Goal: Task Accomplishment & Management: Use online tool/utility

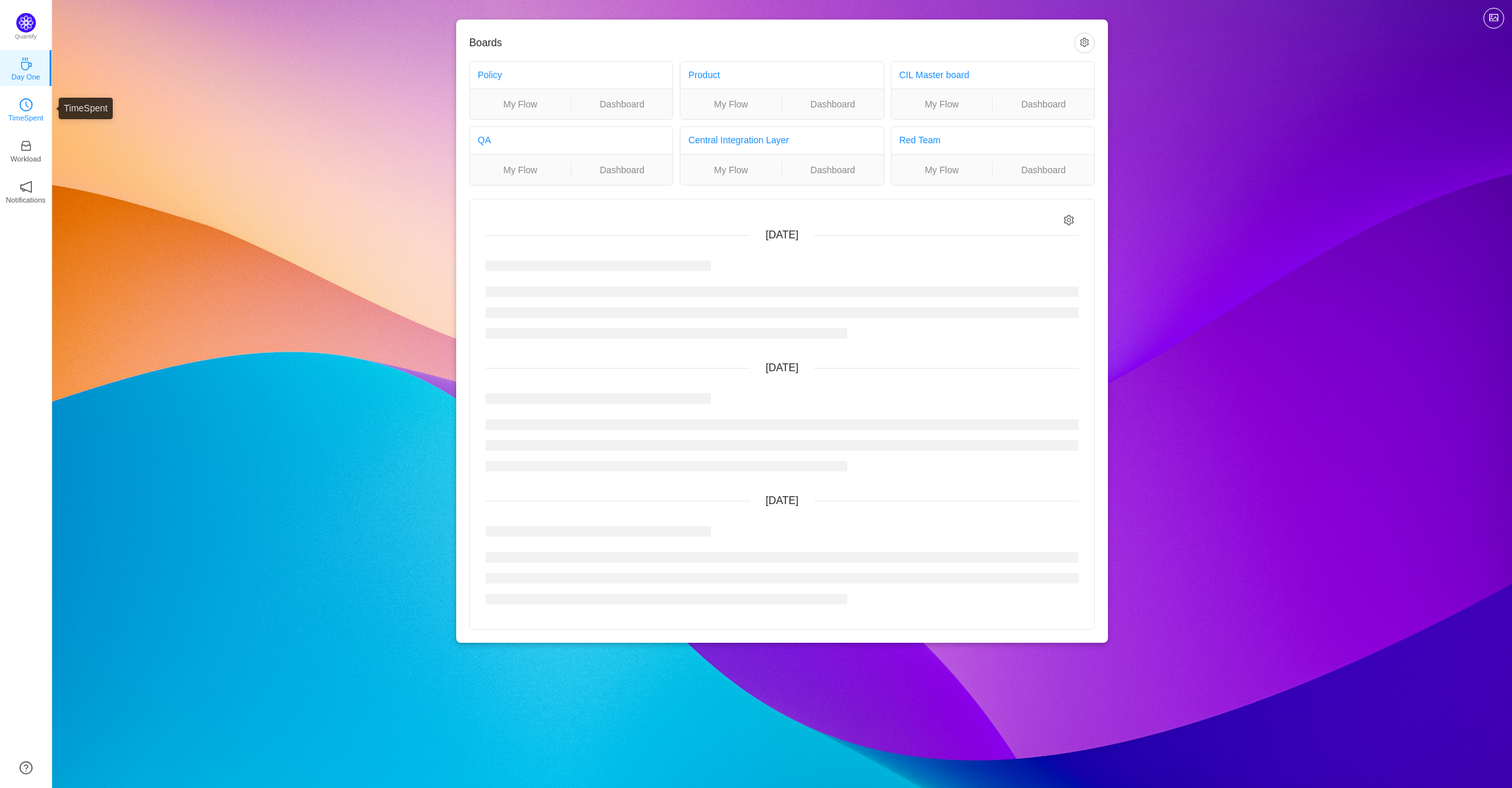
click at [14, 116] on p "TimeSpent" at bounding box center [26, 118] width 35 height 12
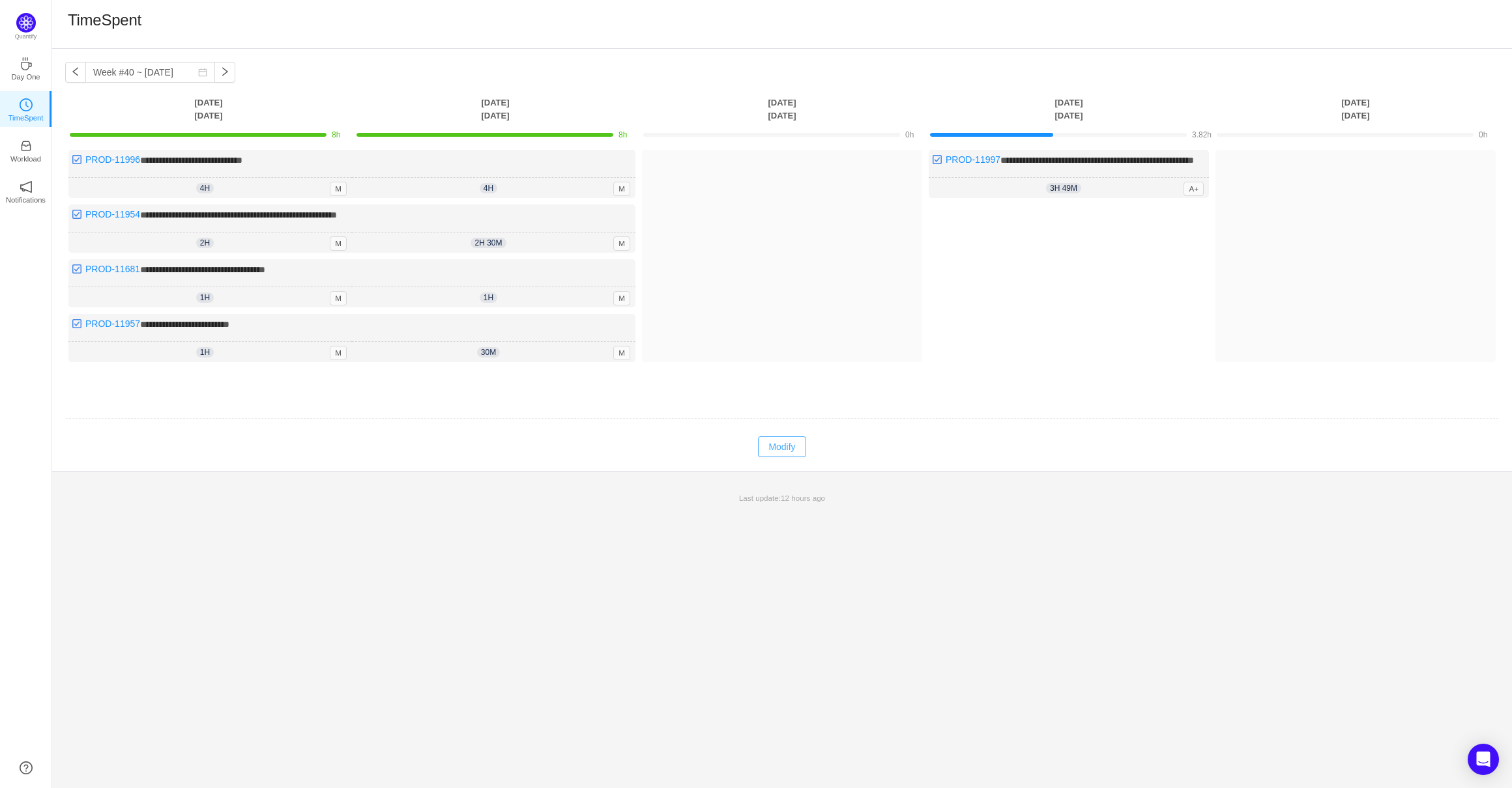
click at [793, 447] on button "Modify" at bounding box center [781, 446] width 48 height 21
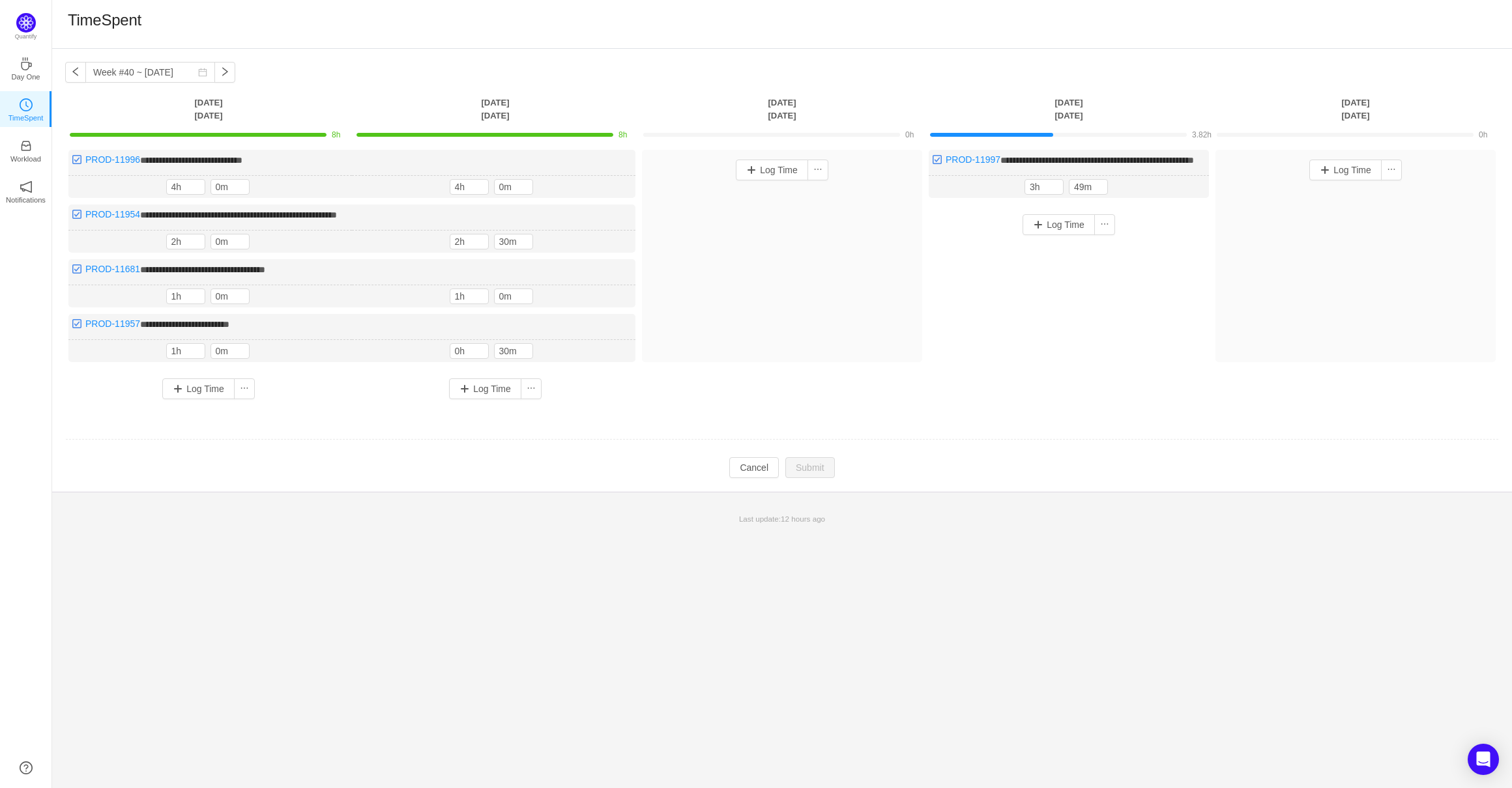
click at [783, 180] on div "Log Time" at bounding box center [781, 170] width 273 height 34
click at [783, 173] on button "Log Time" at bounding box center [771, 170] width 72 height 21
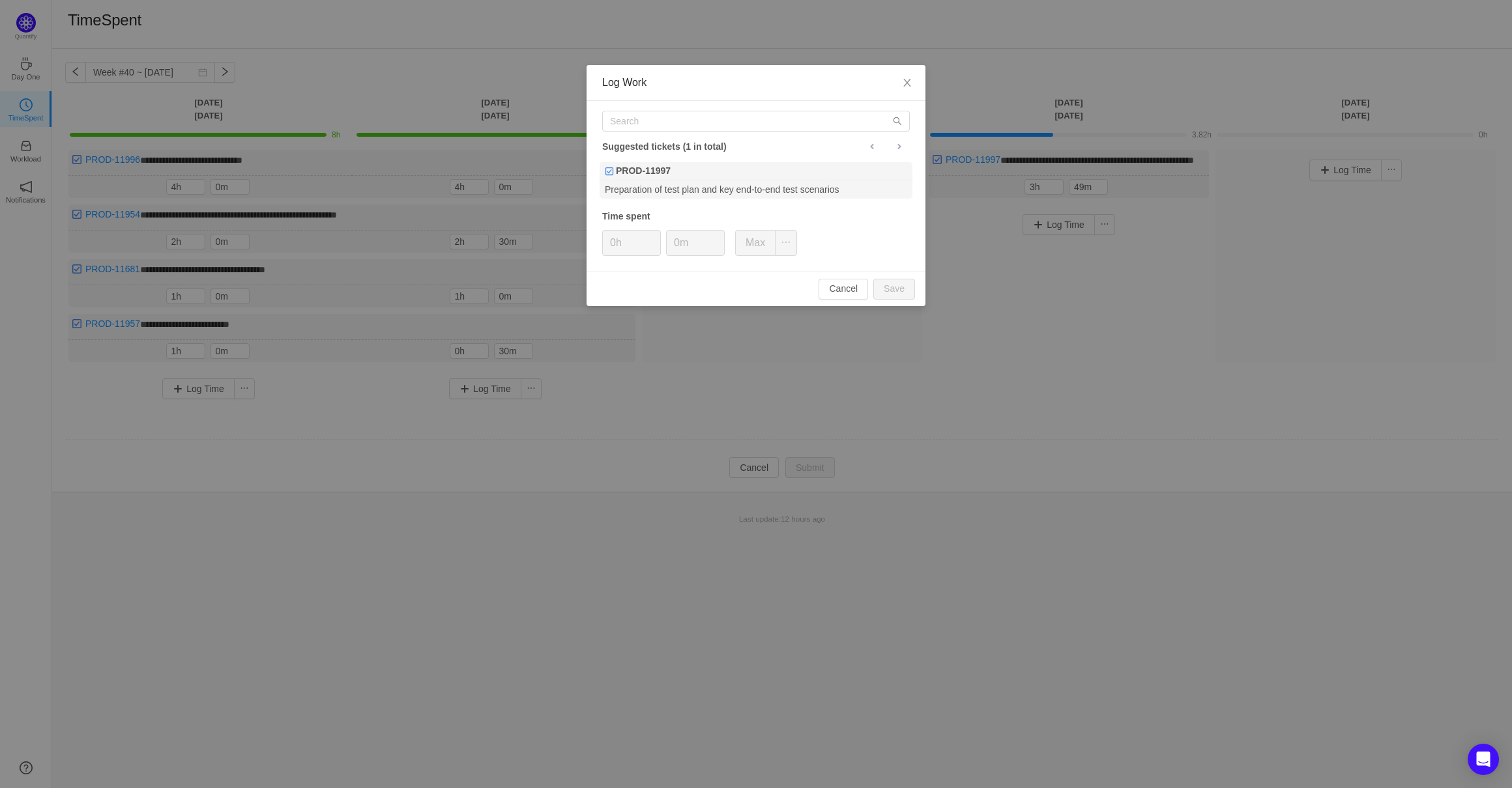
click at [713, 133] on div "Suggested tickets (1 in total) PROD-11997 Preparation of test plan and key end-…" at bounding box center [756, 186] width 339 height 171
click at [715, 123] on input "text" at bounding box center [755, 121] width 307 height 21
paste input "PROD-11997"
type input "PROD-11997"
click at [692, 170] on div "PROD-11997" at bounding box center [756, 171] width 312 height 18
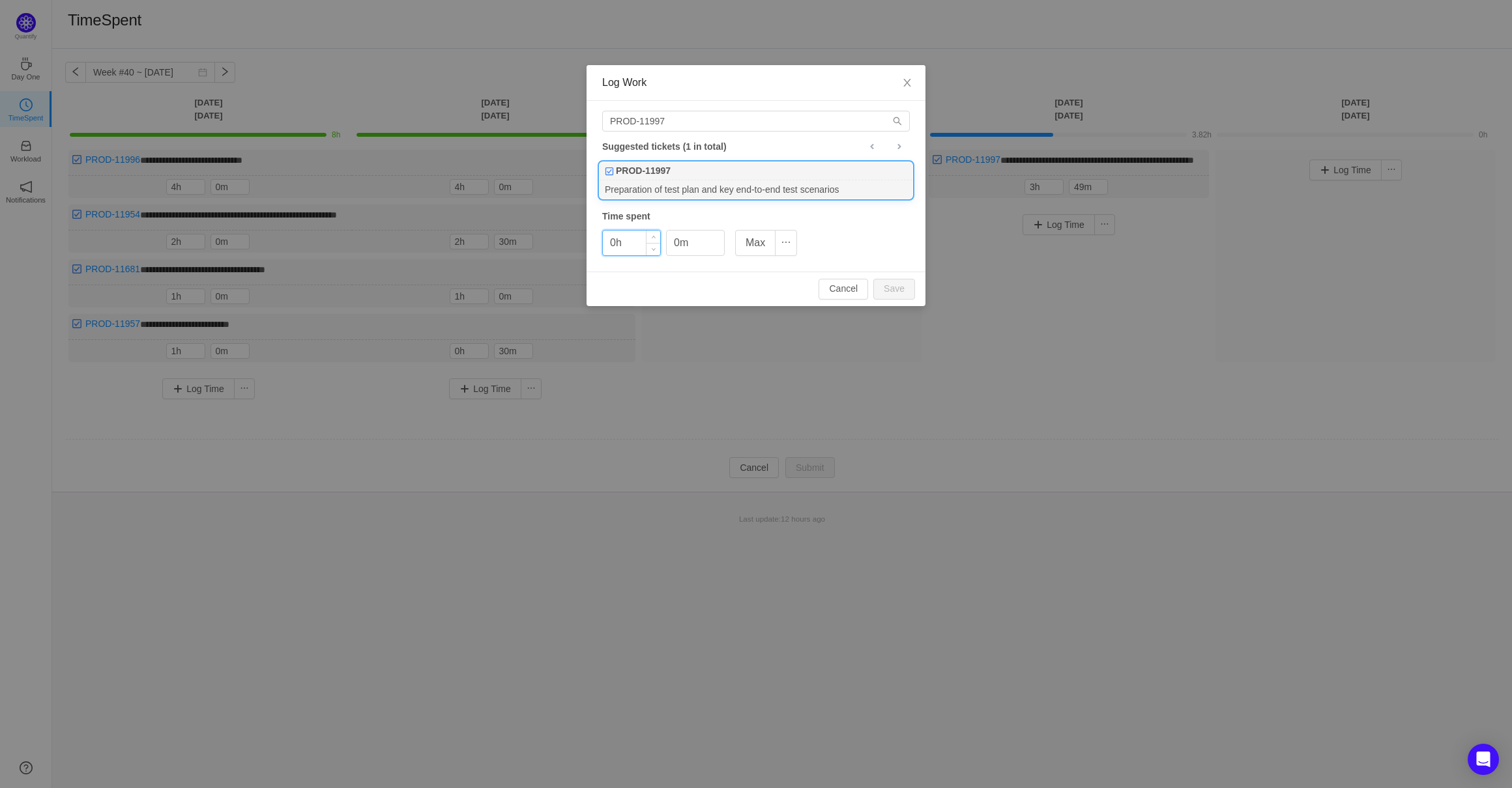
click at [644, 239] on input "0h" at bounding box center [631, 243] width 57 height 25
click at [650, 239] on span "Increase Value" at bounding box center [653, 238] width 14 height 15
click at [651, 239] on span "Increase Value" at bounding box center [653, 238] width 14 height 15
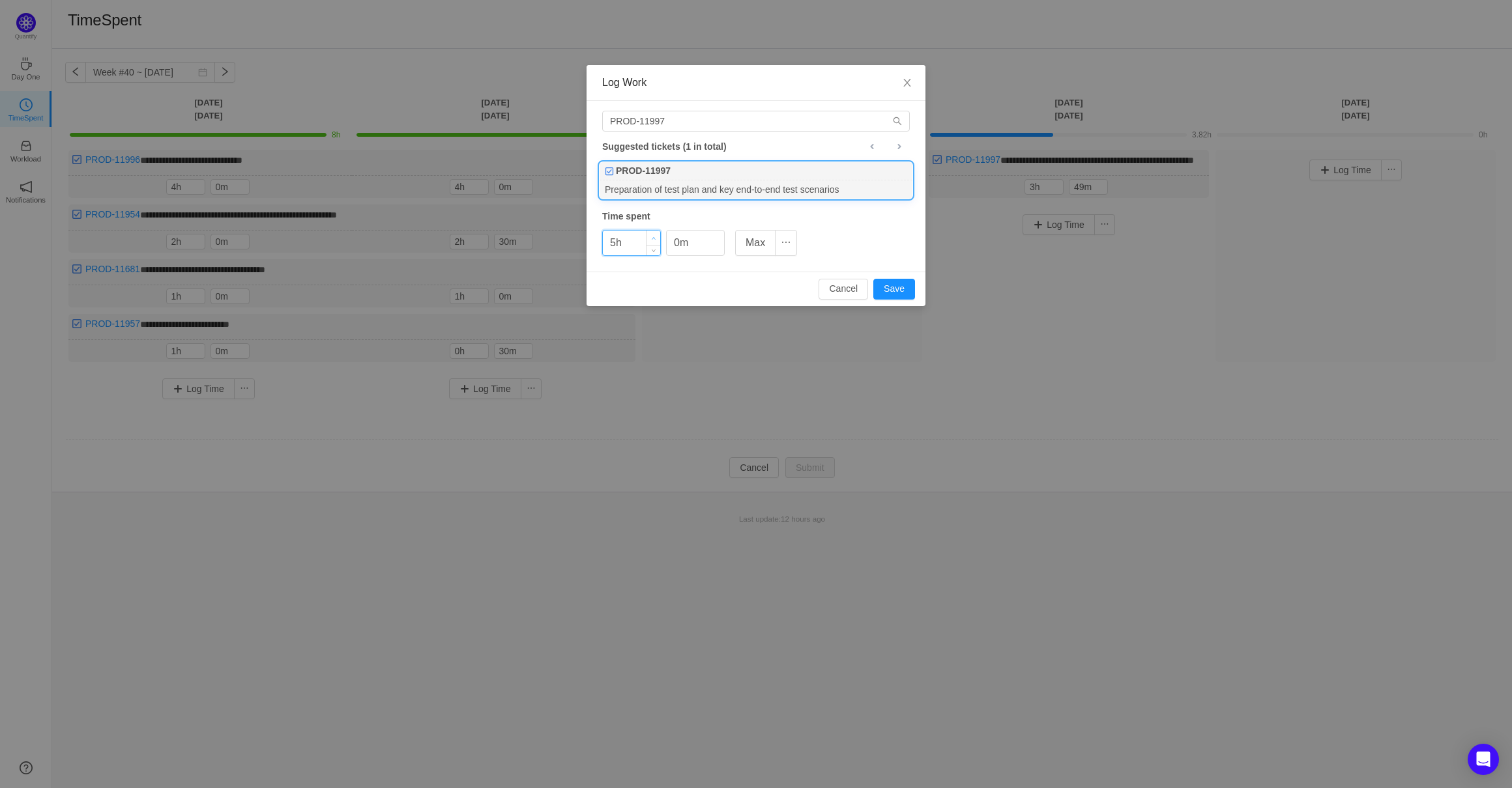
click at [653, 239] on icon "icon: up" at bounding box center [653, 239] width 4 height 3
click at [653, 241] on span "Decrease Value" at bounding box center [653, 247] width 14 height 15
click at [653, 235] on span "Increase Value" at bounding box center [653, 238] width 14 height 15
click at [879, 287] on button "Save" at bounding box center [894, 289] width 42 height 21
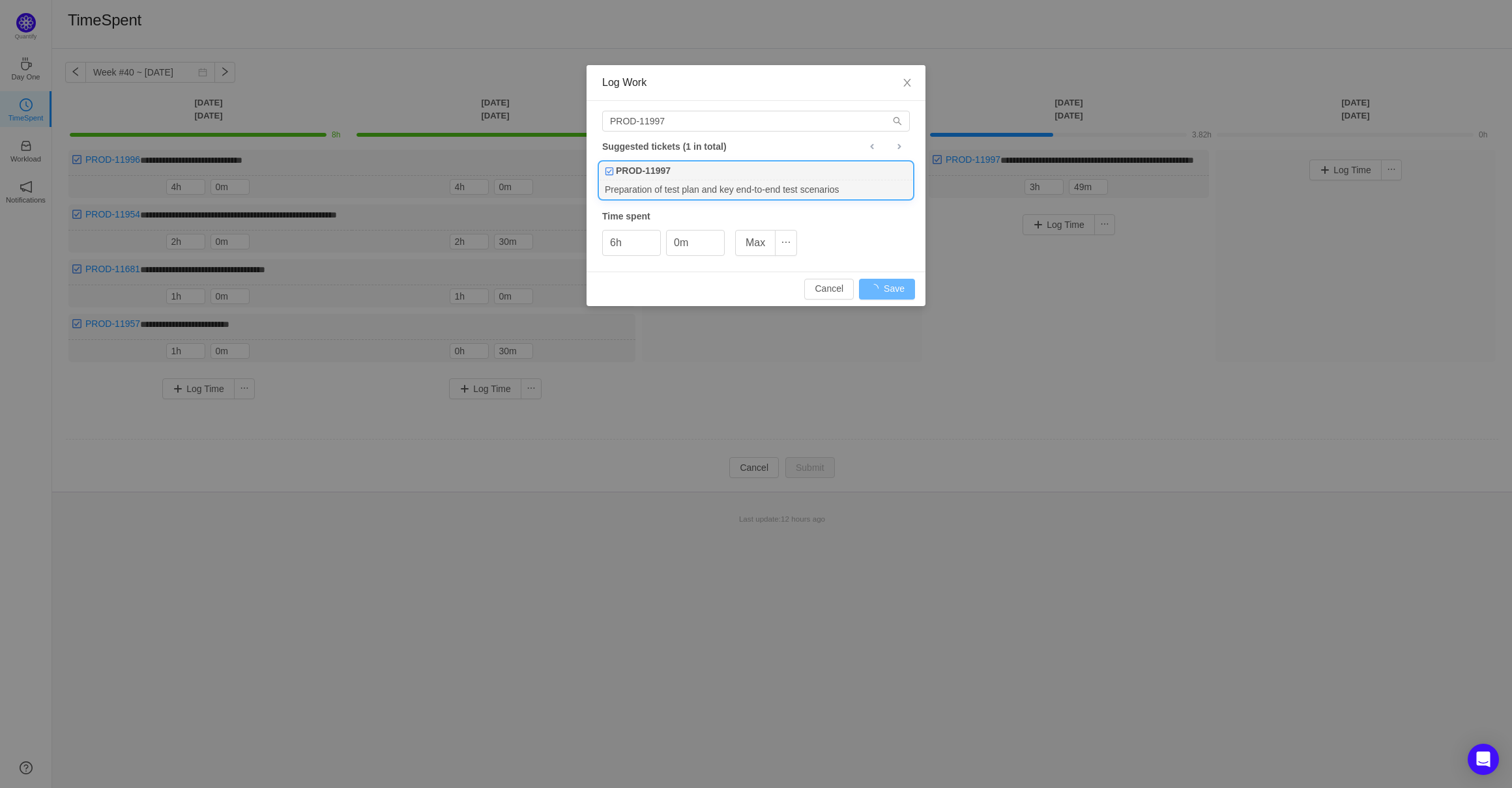
type input "0h"
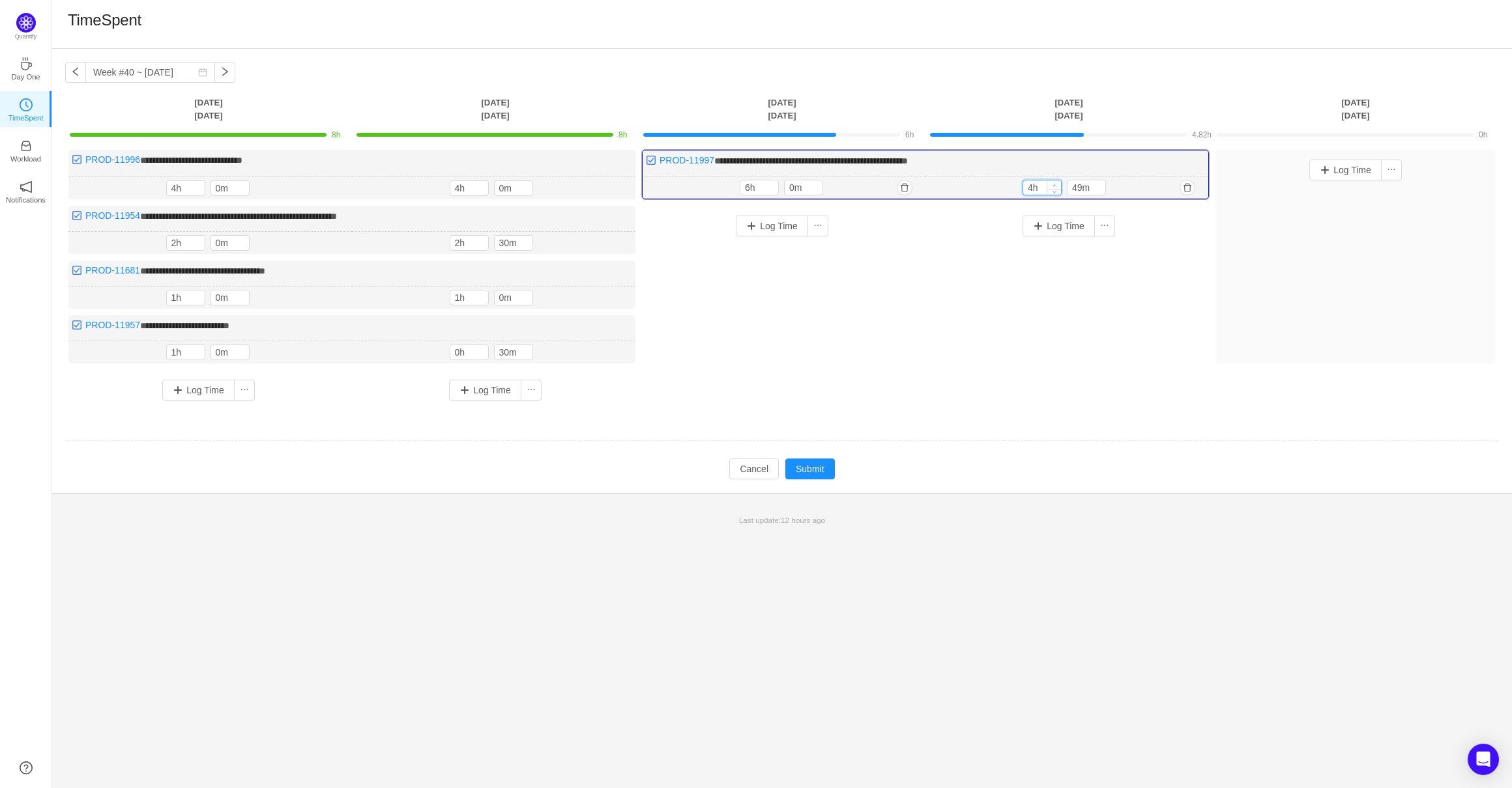
click at [1052, 183] on icon "icon: up" at bounding box center [1054, 185] width 4 height 4
click at [1059, 194] on span "Decrease Value" at bounding box center [1054, 190] width 14 height 8
click at [1061, 183] on div "5h" at bounding box center [1041, 187] width 39 height 15
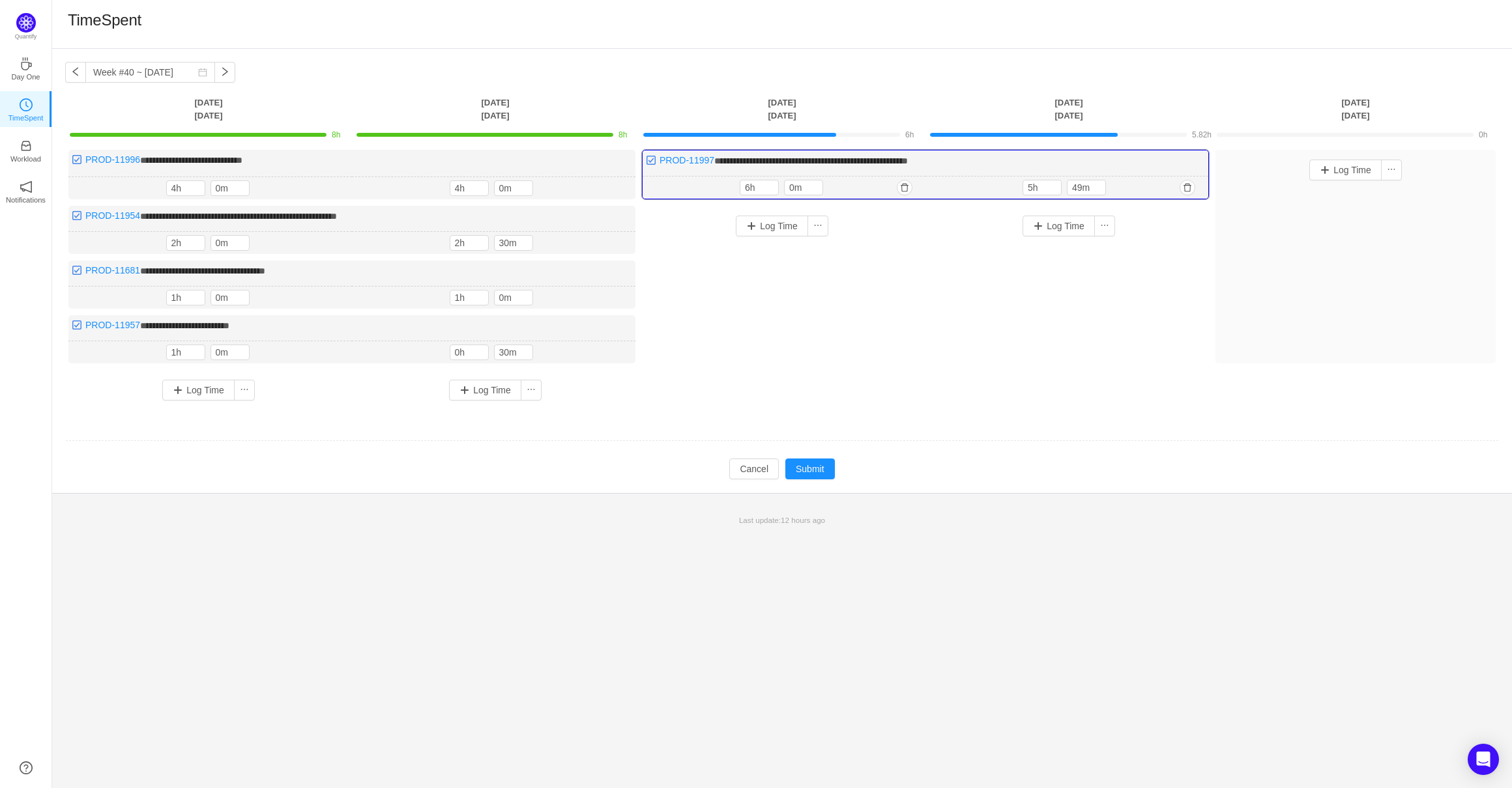
click at [1062, 183] on div "5h 49m" at bounding box center [1066, 187] width 88 height 15
type input "6h"
click at [1057, 180] on span "Increase Value" at bounding box center [1054, 184] width 14 height 8
click at [1096, 193] on icon "icon: down" at bounding box center [1099, 191] width 4 height 4
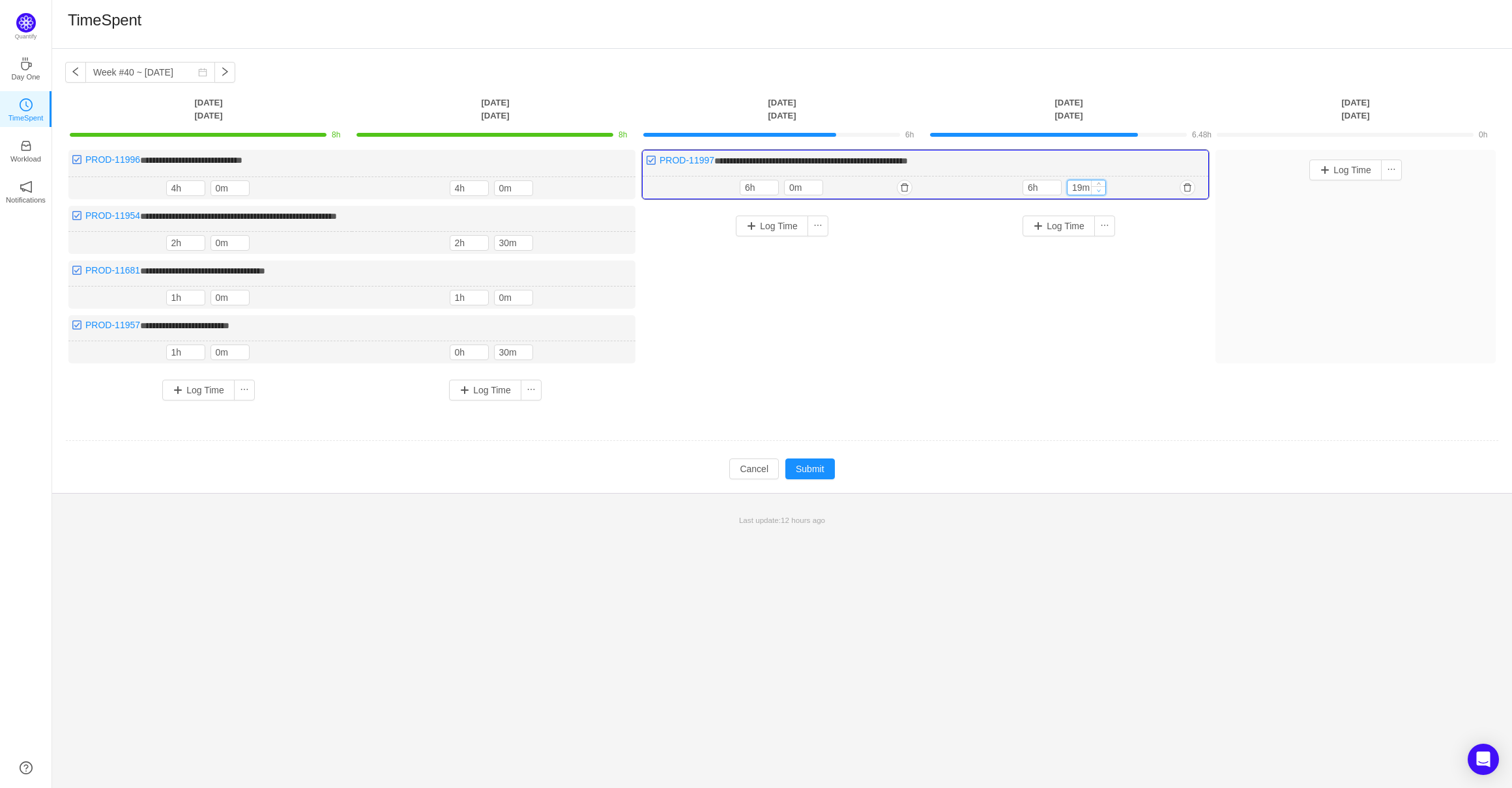
click at [1096, 191] on icon "icon: down" at bounding box center [1099, 191] width 4 height 4
type input "0m"
click at [1096, 191] on icon "icon: down" at bounding box center [1099, 191] width 4 height 4
click at [825, 459] on button "Submit" at bounding box center [810, 469] width 49 height 21
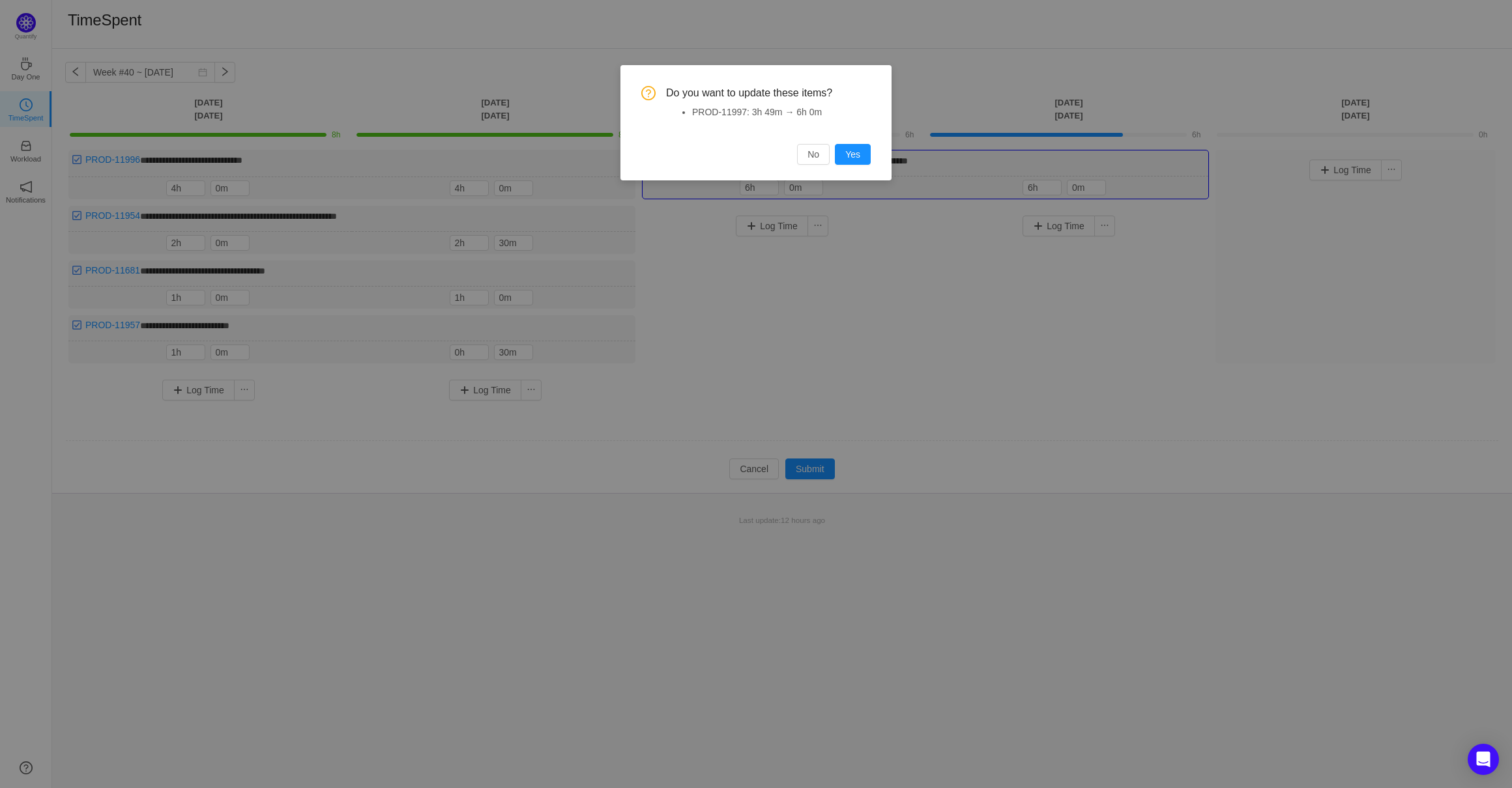
click at [875, 152] on div "Do you want to update these items? PROD-11997: 3h 49m → 6h 0m No Yes" at bounding box center [756, 122] width 271 height 116
click at [864, 155] on button "Yes" at bounding box center [853, 154] width 36 height 21
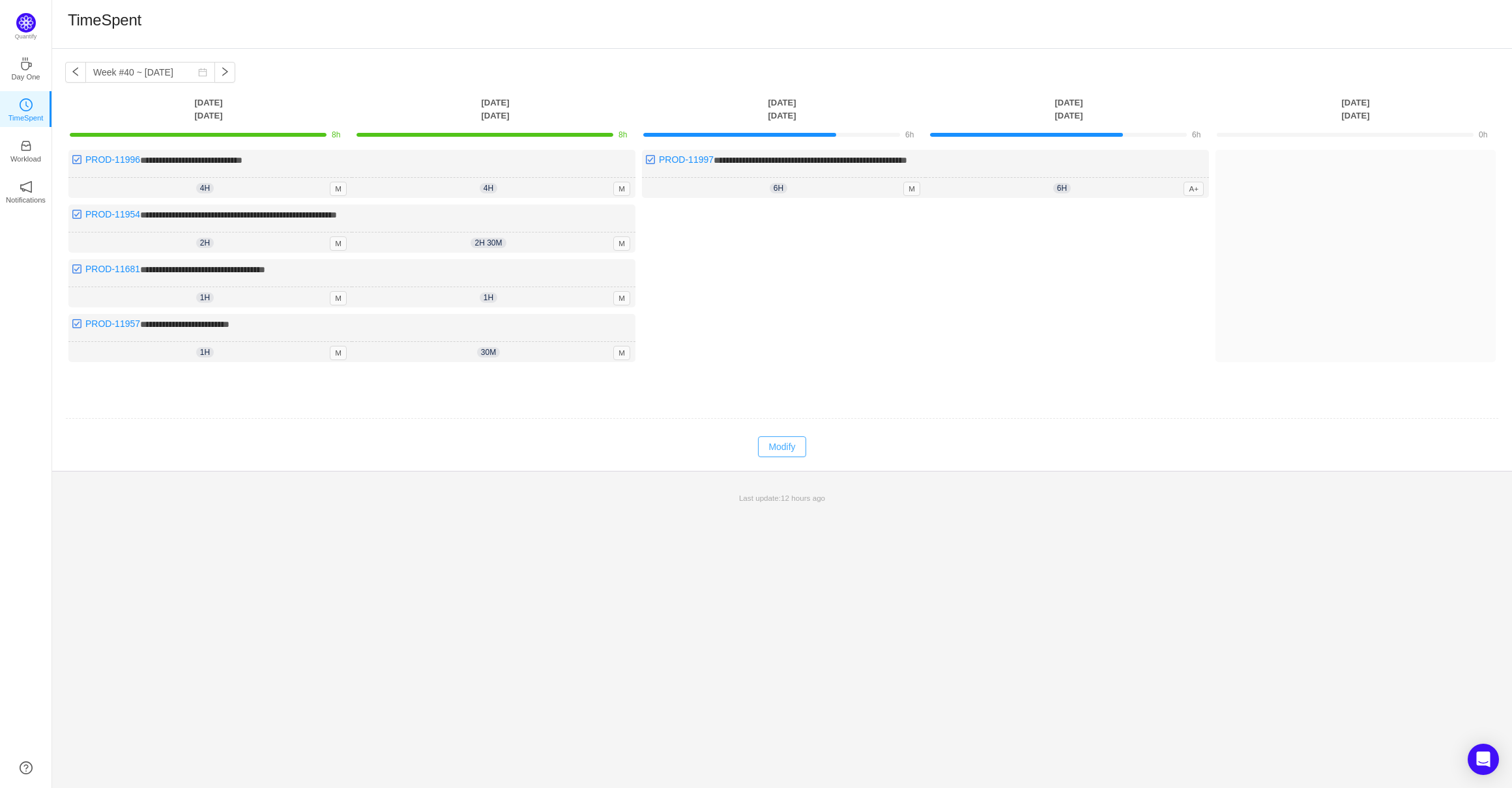
click at [777, 452] on button "Modify" at bounding box center [781, 446] width 48 height 21
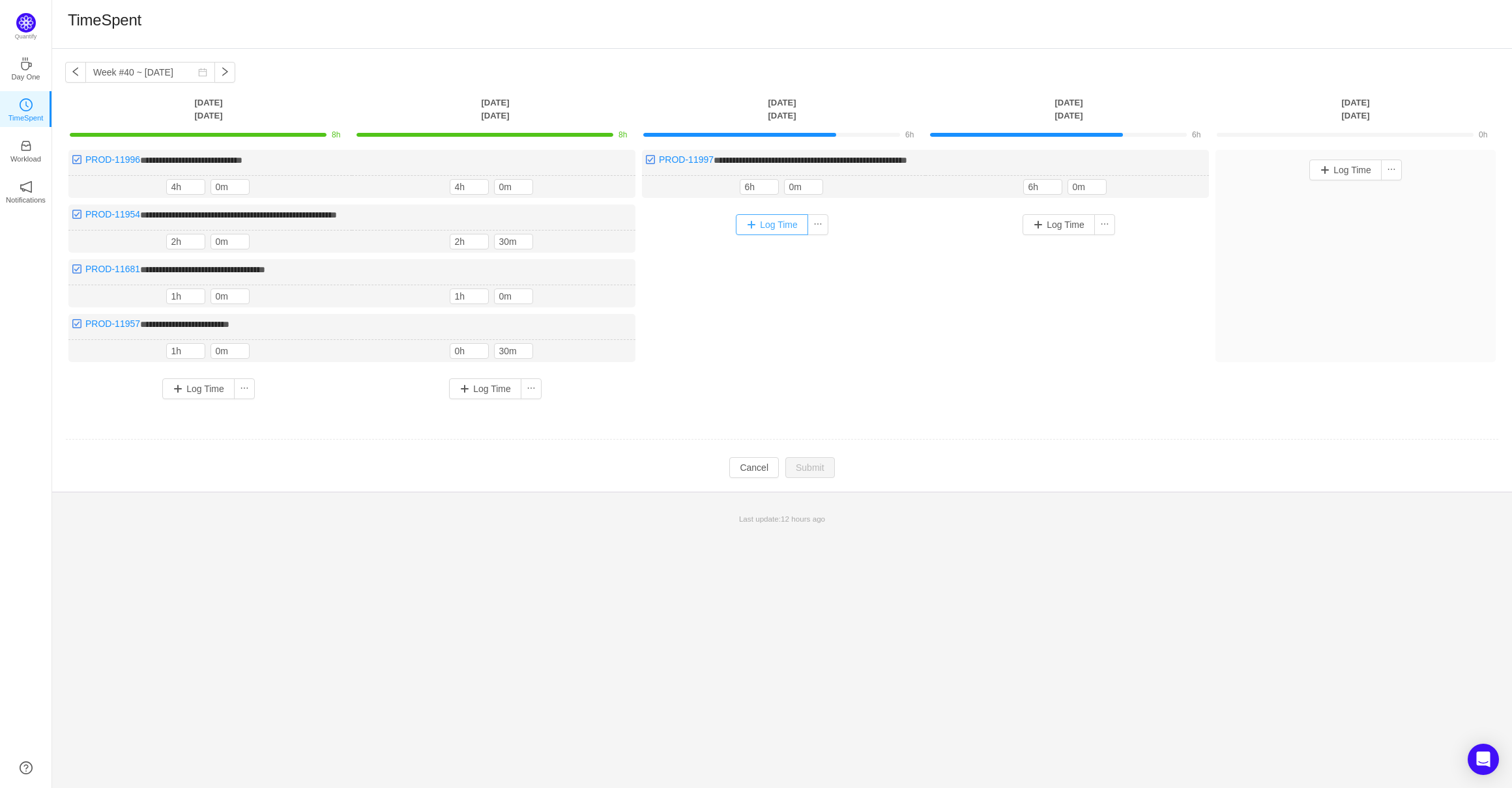
click at [768, 219] on button "Log Time" at bounding box center [771, 225] width 72 height 21
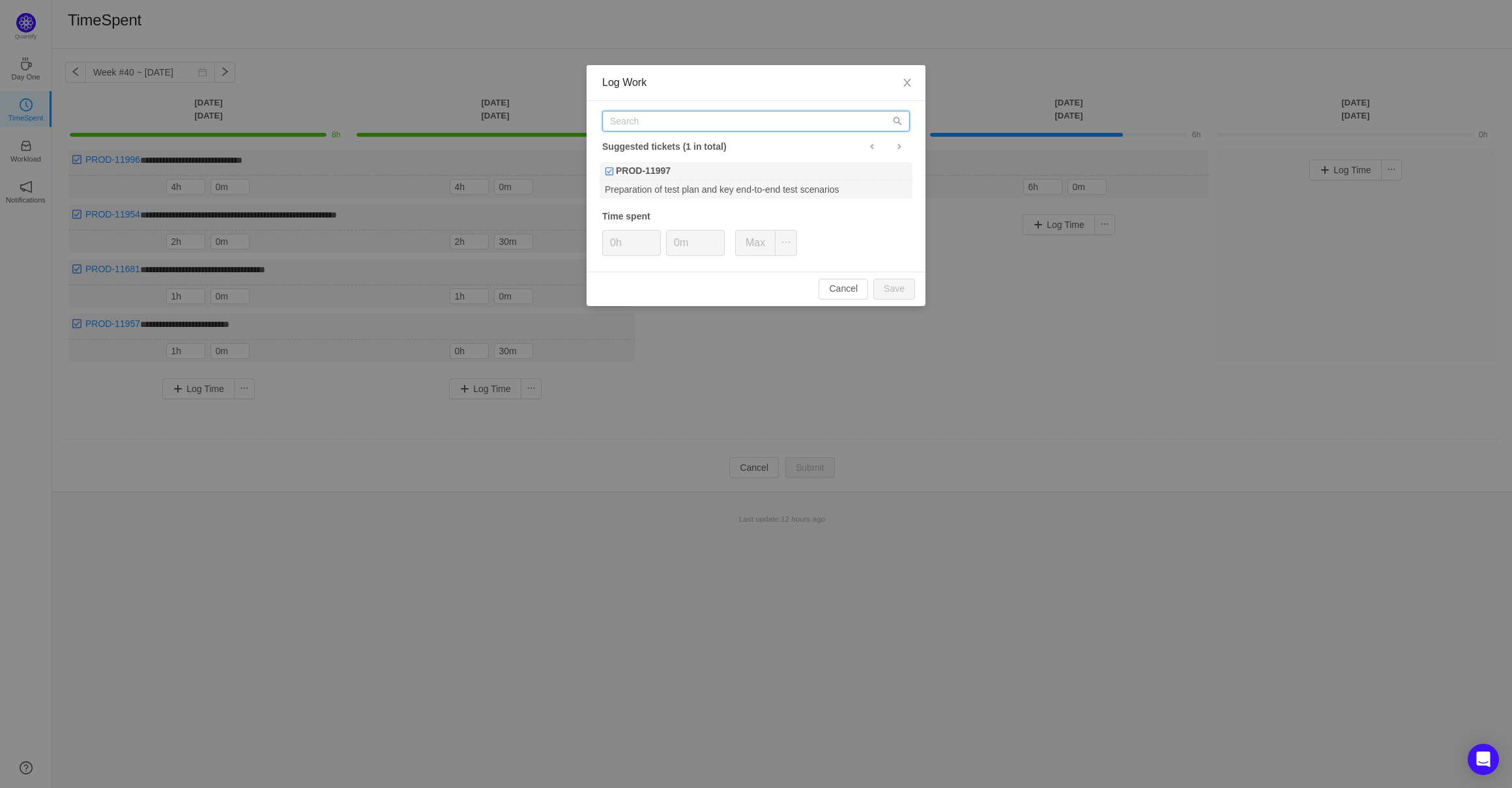
click at [723, 121] on input "text" at bounding box center [755, 121] width 307 height 21
paste input "PROD-11681"
type input "PROD-11681"
click at [683, 164] on div "PROD-11681" at bounding box center [756, 171] width 312 height 18
click at [653, 238] on icon "icon: up" at bounding box center [654, 239] width 4 height 4
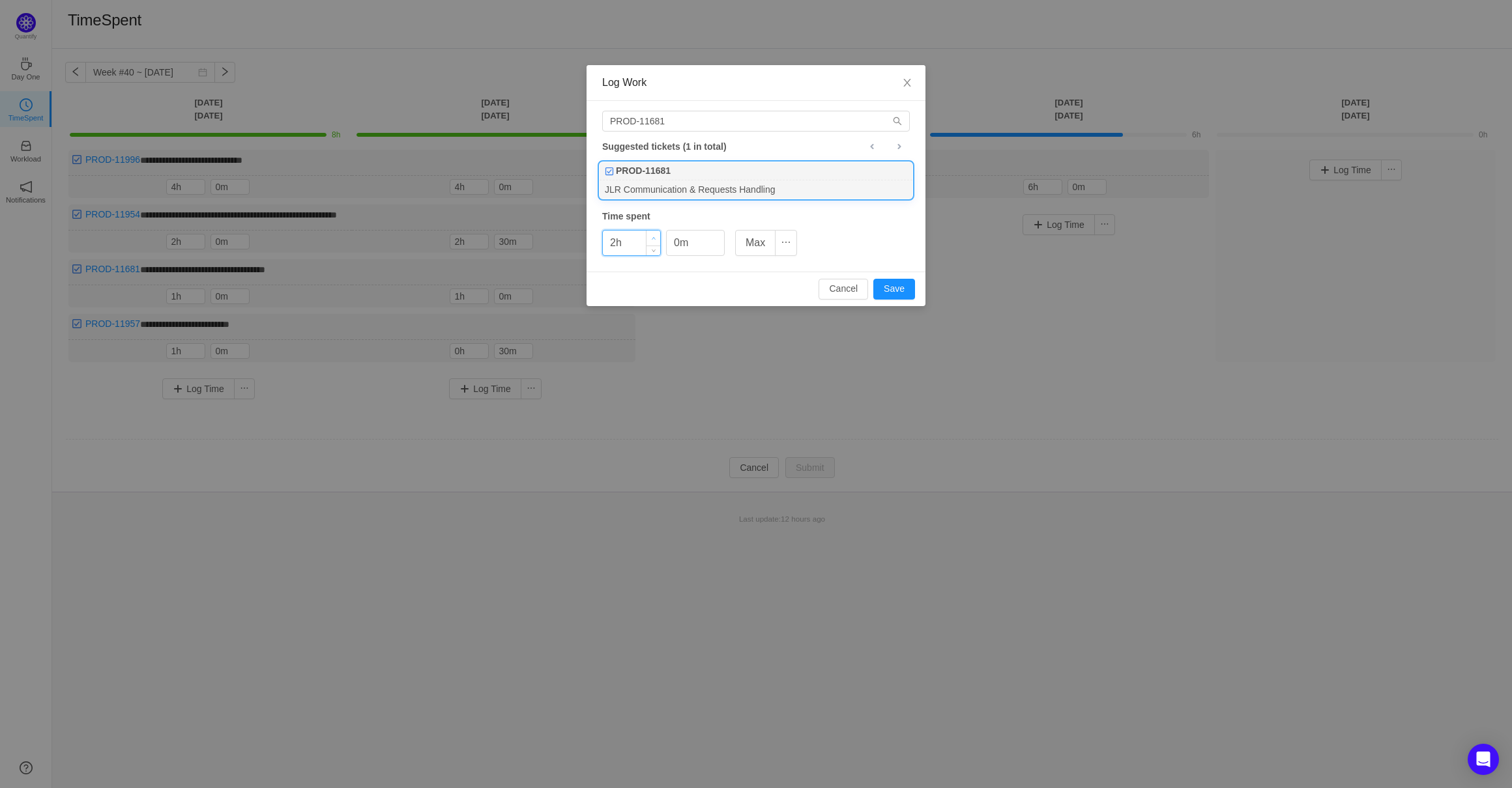
click at [653, 238] on icon "icon: up" at bounding box center [654, 239] width 4 height 4
click at [883, 282] on button "Save" at bounding box center [894, 289] width 42 height 21
type input "0h"
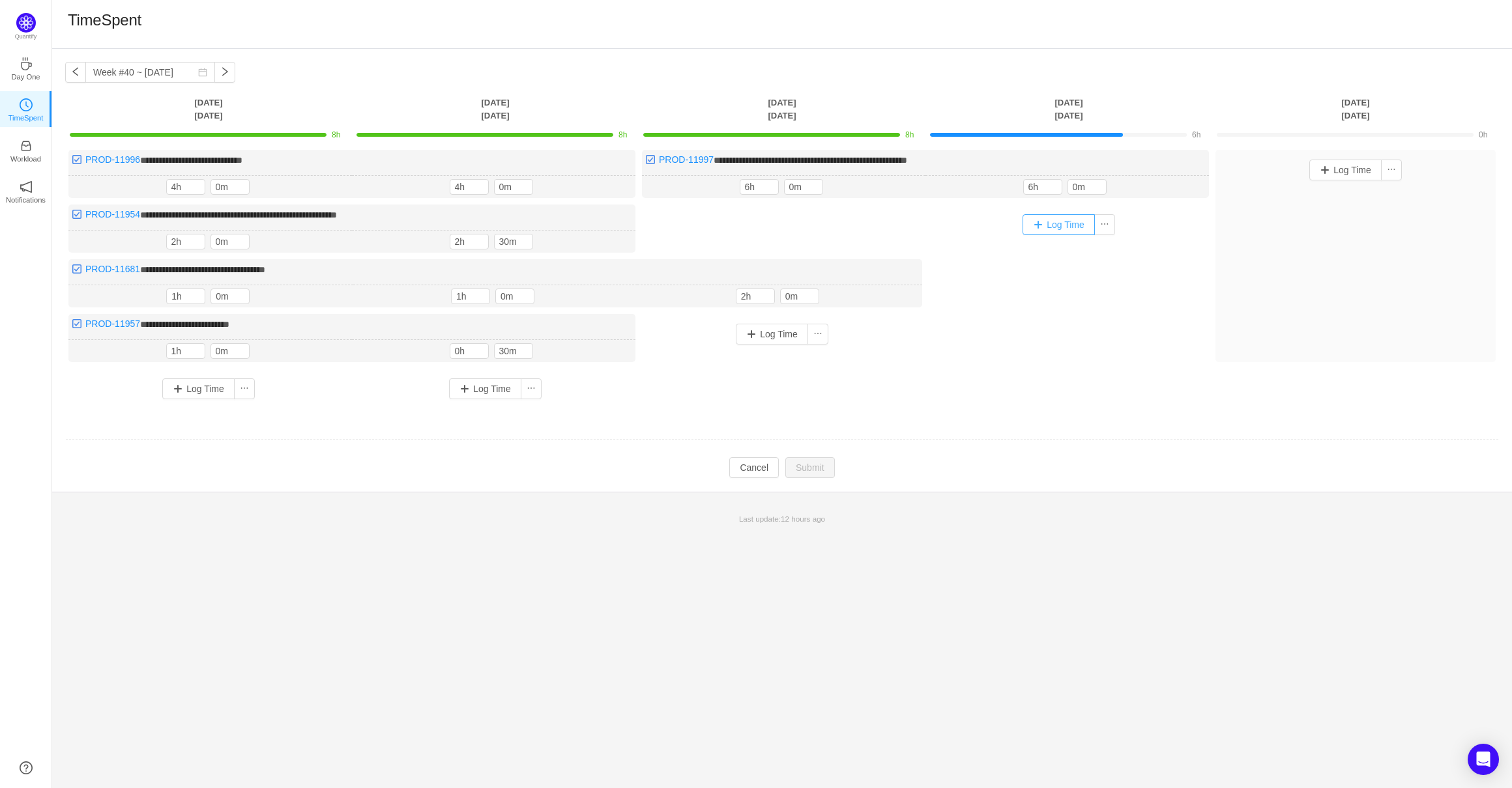
click at [1065, 227] on button "Log Time" at bounding box center [1058, 225] width 72 height 21
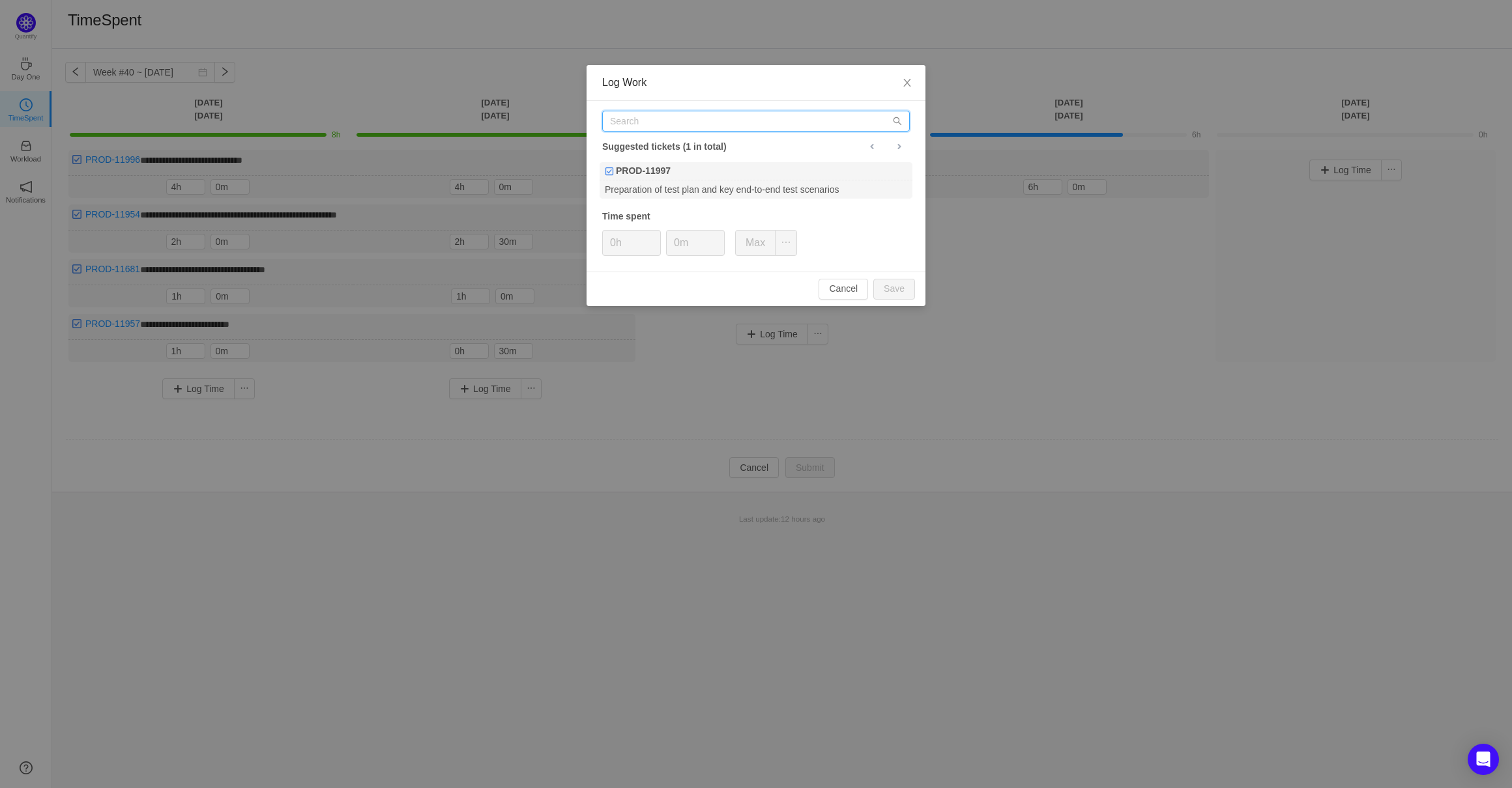
click at [673, 119] on input "text" at bounding box center [755, 121] width 307 height 21
paste input "PROD-11681"
type input "PROD-11681"
click at [679, 180] on div "JLR Communication & Requests Handling" at bounding box center [756, 189] width 312 height 18
click at [655, 233] on span "Increase Value" at bounding box center [653, 238] width 14 height 15
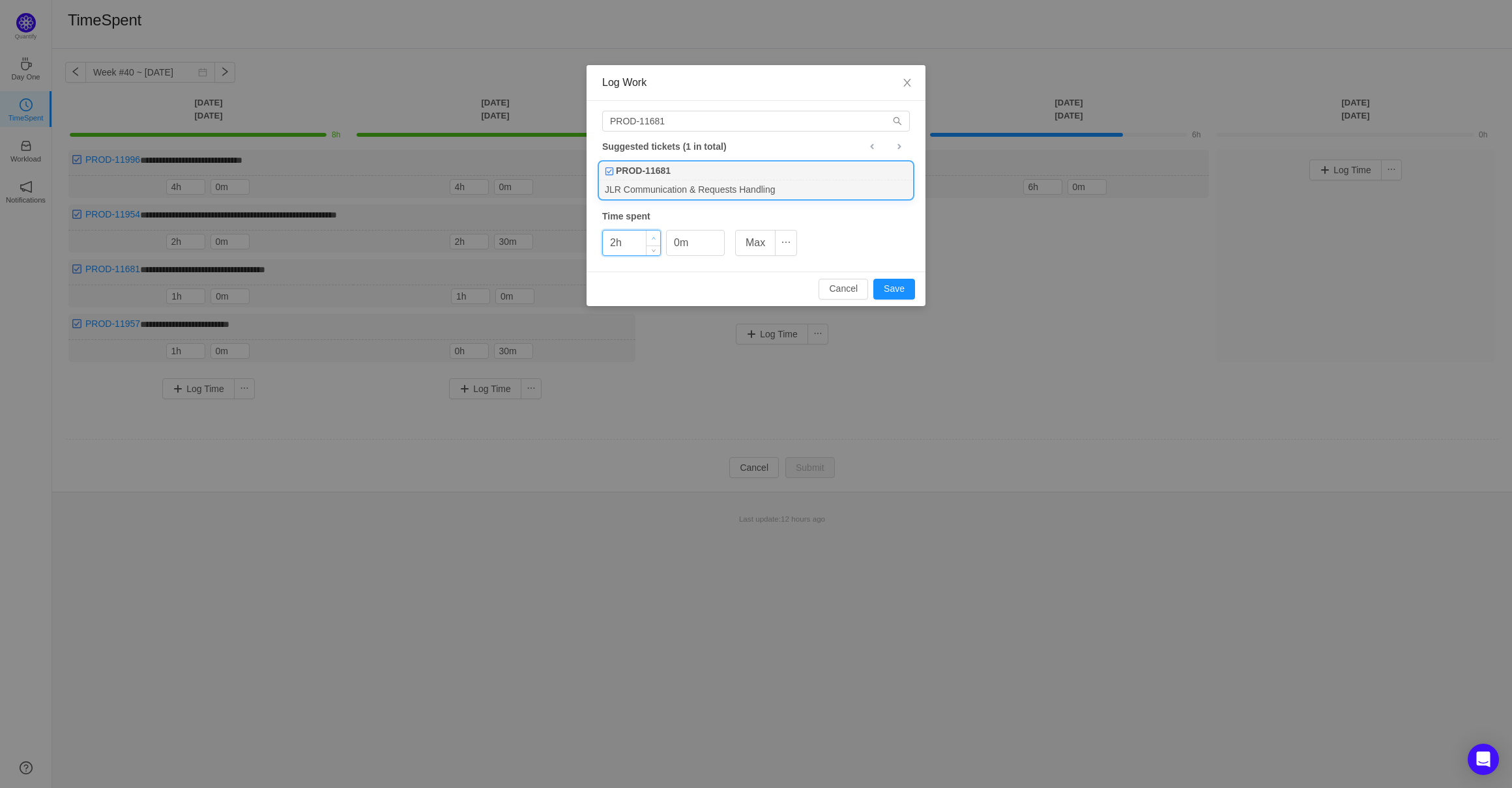
click at [655, 233] on span "Increase Value" at bounding box center [653, 238] width 14 height 15
click at [897, 287] on button "Save" at bounding box center [894, 289] width 42 height 21
type input "0h"
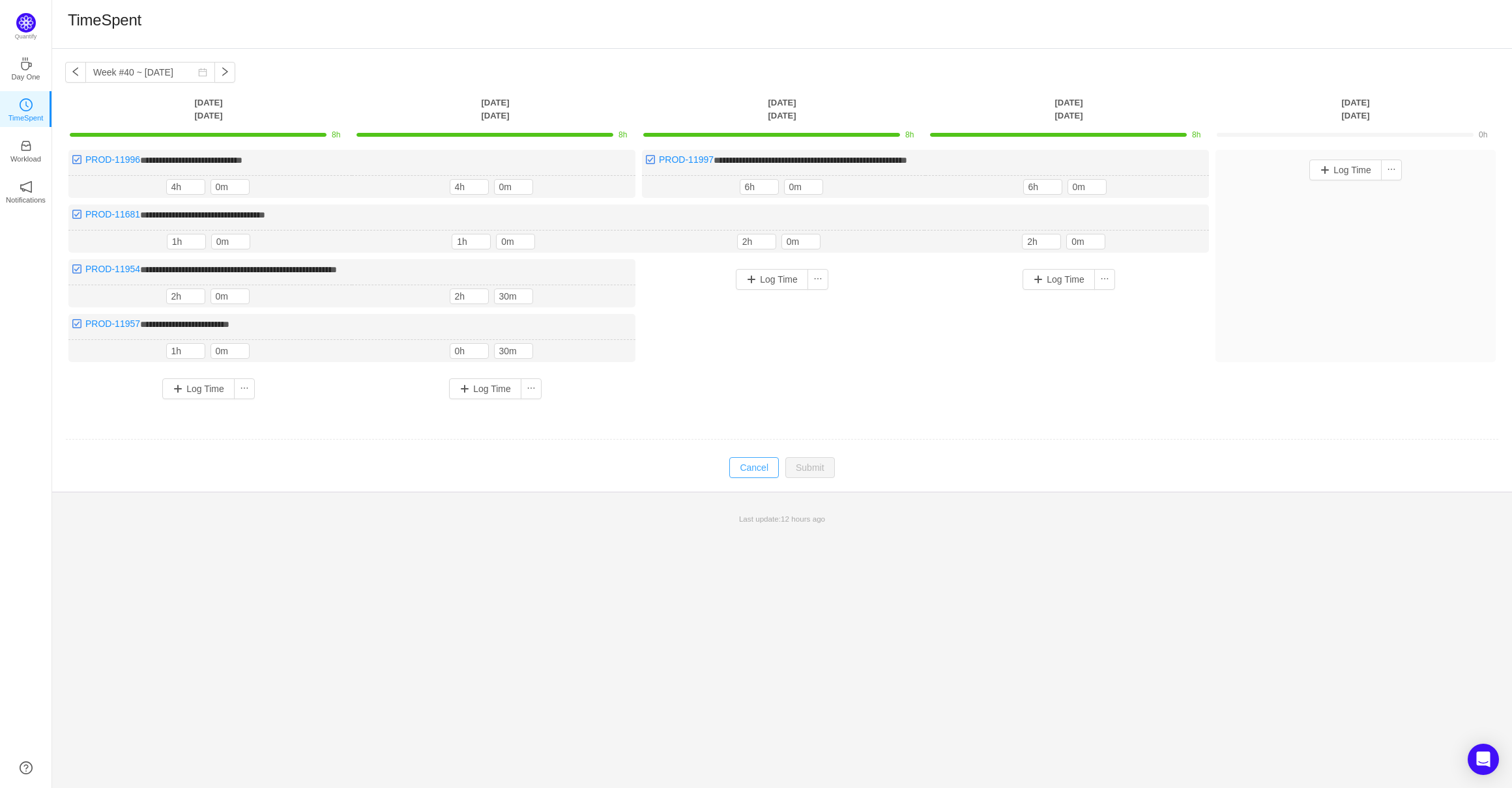
click at [764, 471] on button "Cancel" at bounding box center [754, 468] width 49 height 21
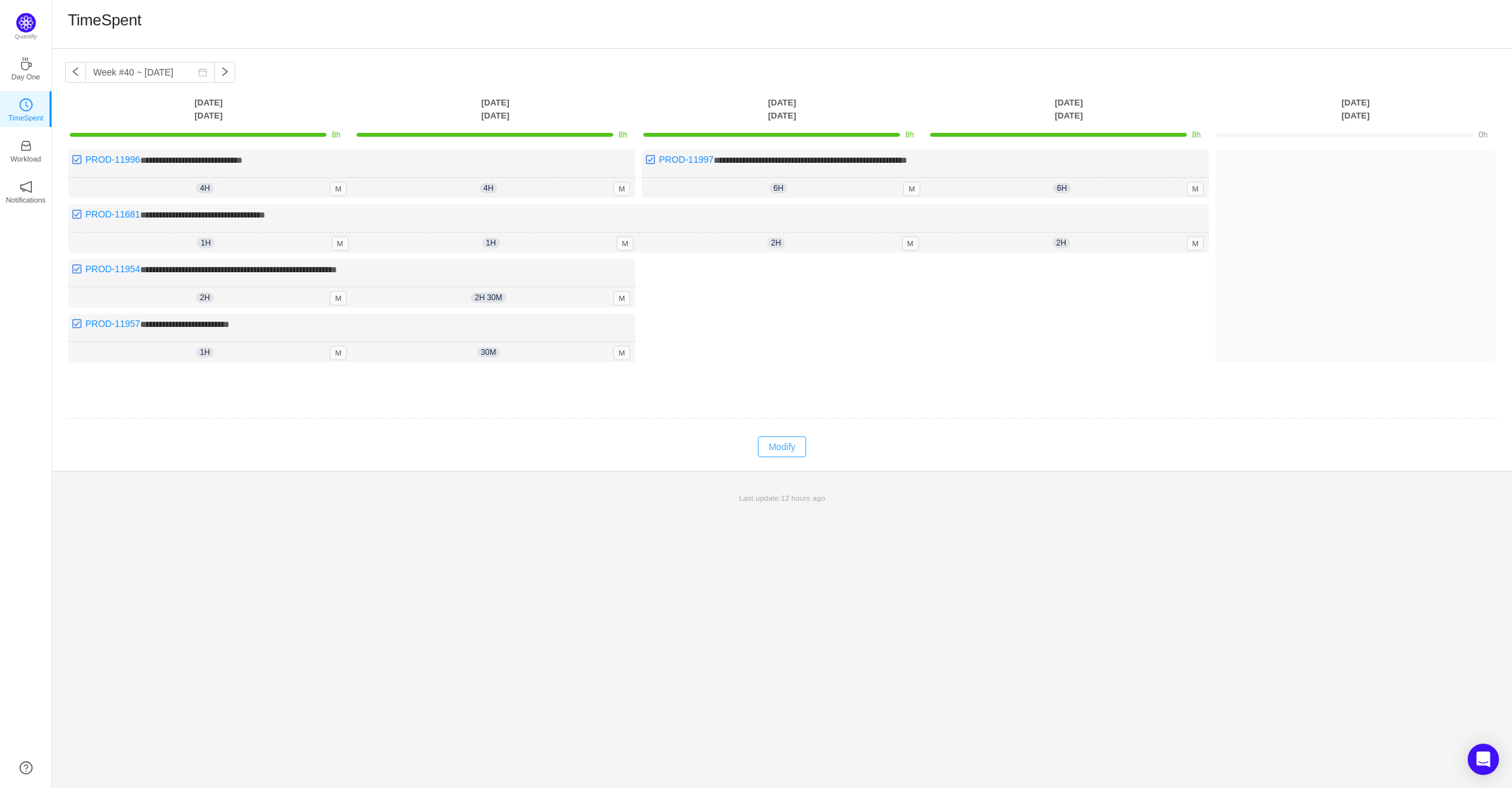
click at [766, 444] on button "Modify" at bounding box center [781, 446] width 48 height 21
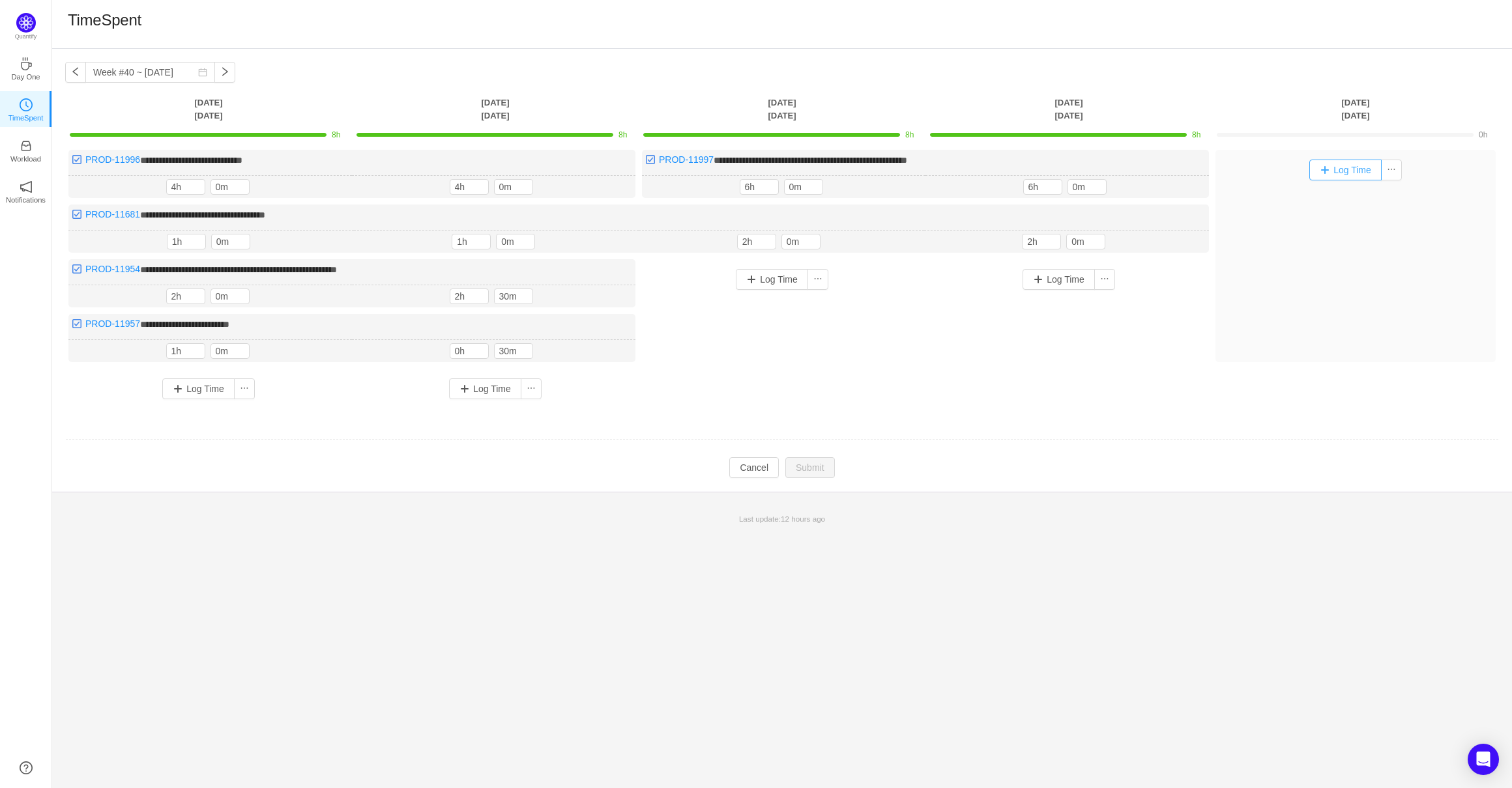
click at [1331, 171] on button "Log Time" at bounding box center [1345, 170] width 72 height 21
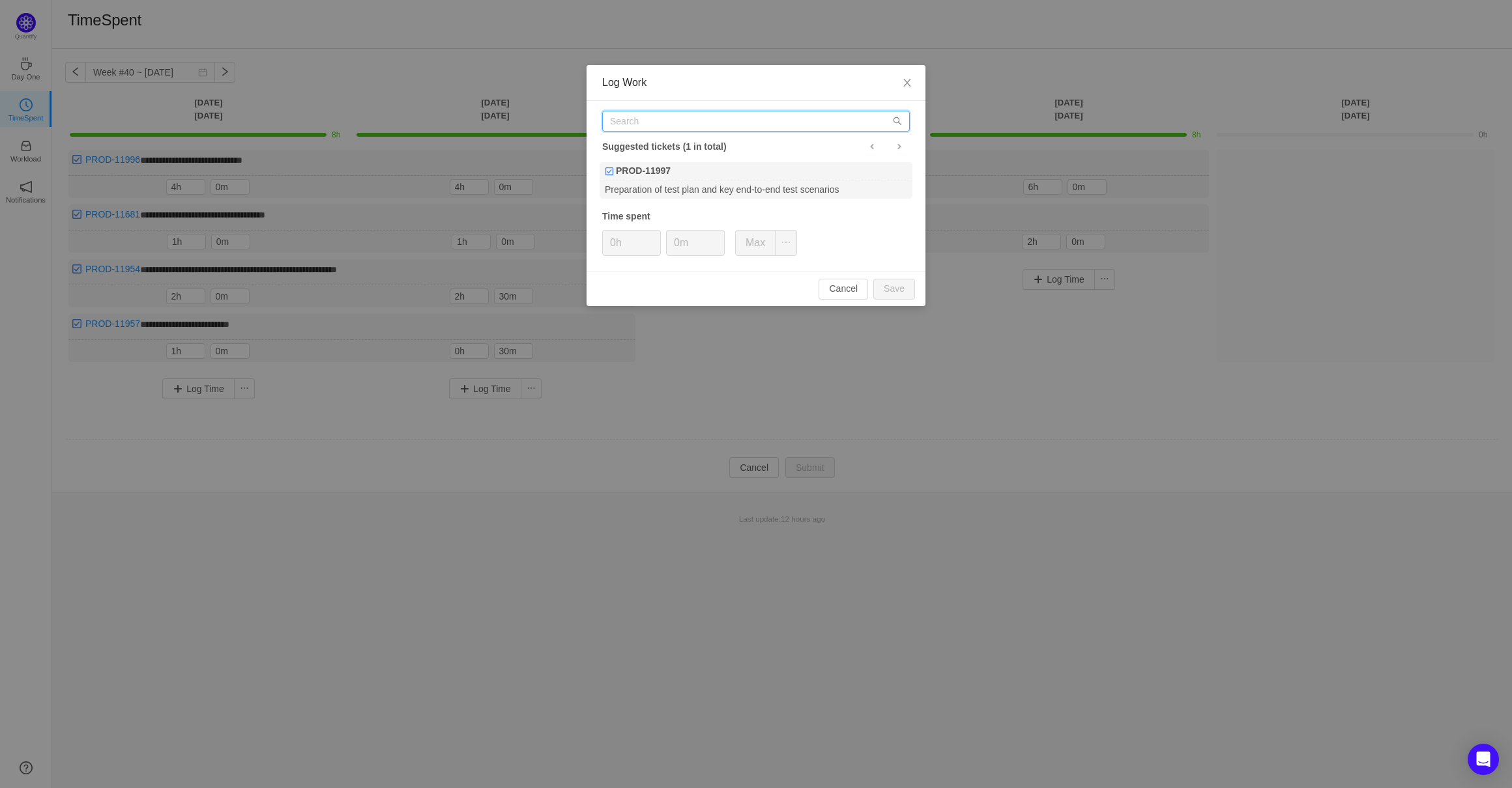
click at [697, 119] on input "text" at bounding box center [755, 121] width 307 height 21
paste input "PROD-11681"
type input "PROD-11681"
click at [686, 166] on div "PROD-11681" at bounding box center [756, 171] width 312 height 18
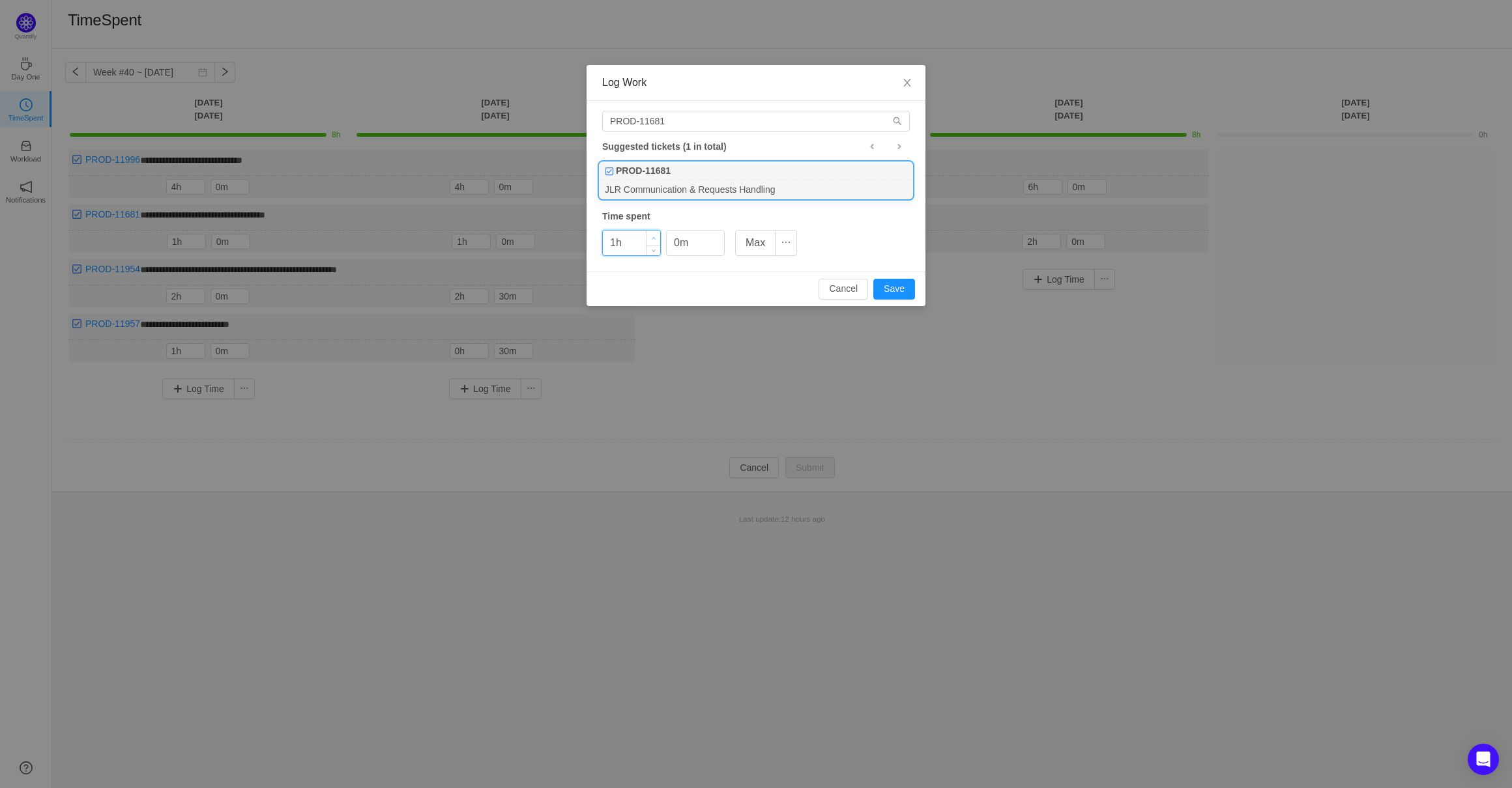
click at [651, 242] on span "Increase Value" at bounding box center [653, 238] width 14 height 15
click at [892, 298] on button "Save" at bounding box center [894, 289] width 42 height 21
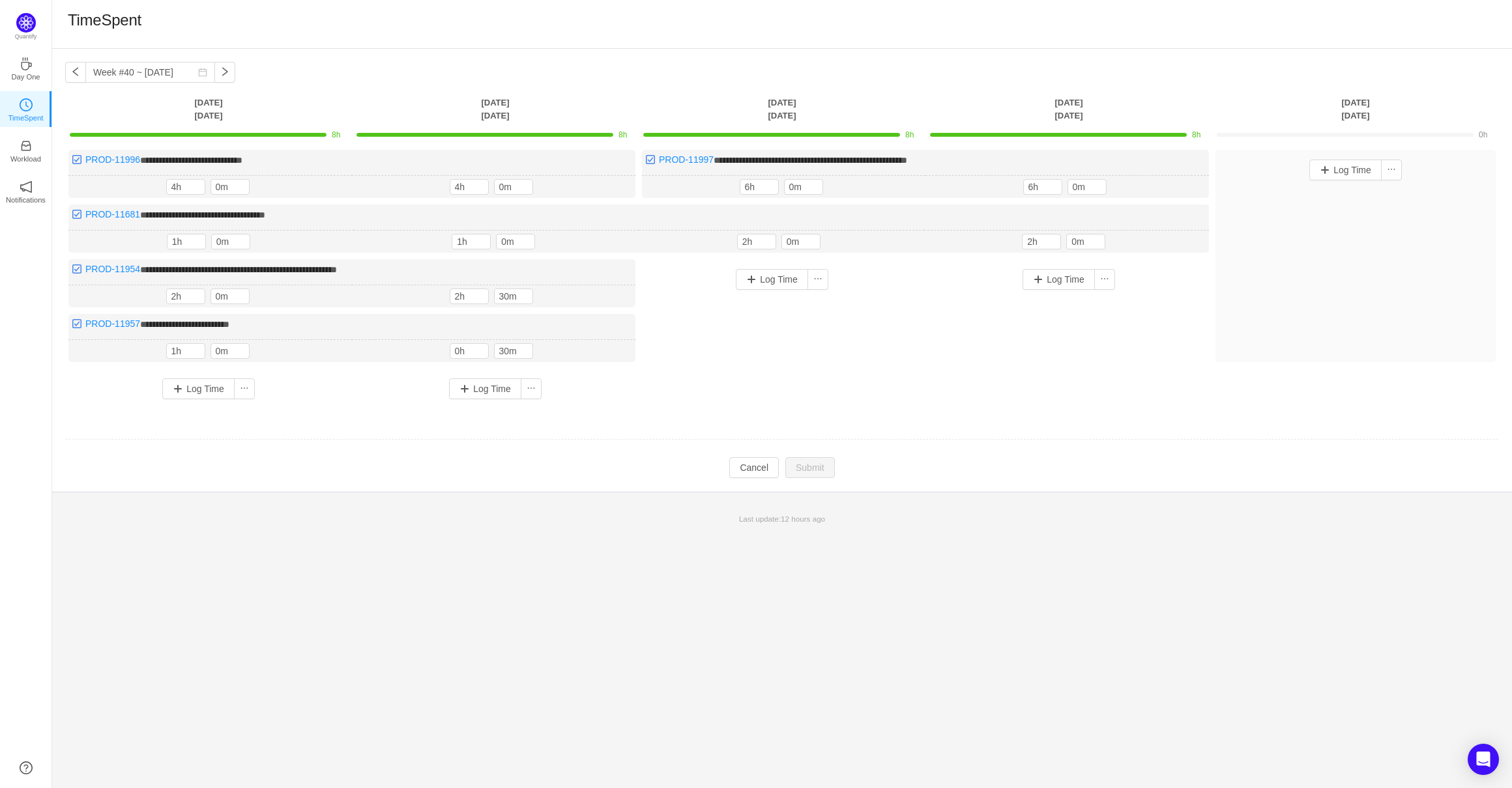
drag, startPoint x: 1228, startPoint y: 383, endPoint x: 943, endPoint y: 462, distance: 295.7
click at [1225, 386] on div "**********" at bounding box center [781, 279] width 1433 height 259
click at [749, 451] on td at bounding box center [781, 440] width 1433 height 33
click at [753, 462] on button "Cancel" at bounding box center [754, 468] width 49 height 21
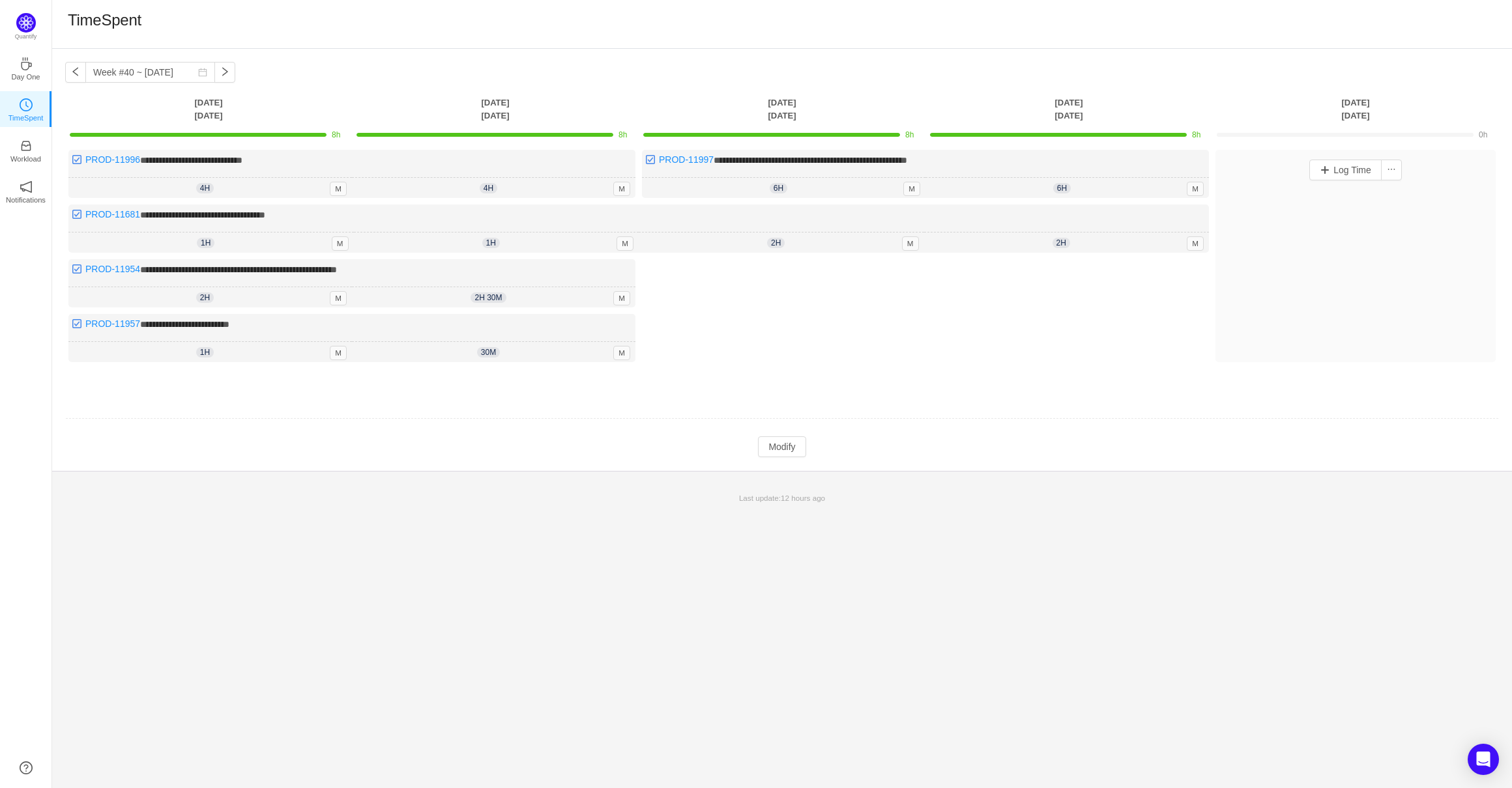
click at [797, 454] on td "Modify Cancel Submit" at bounding box center [781, 447] width 1433 height 22
click at [801, 439] on button "Modify" at bounding box center [781, 446] width 48 height 21
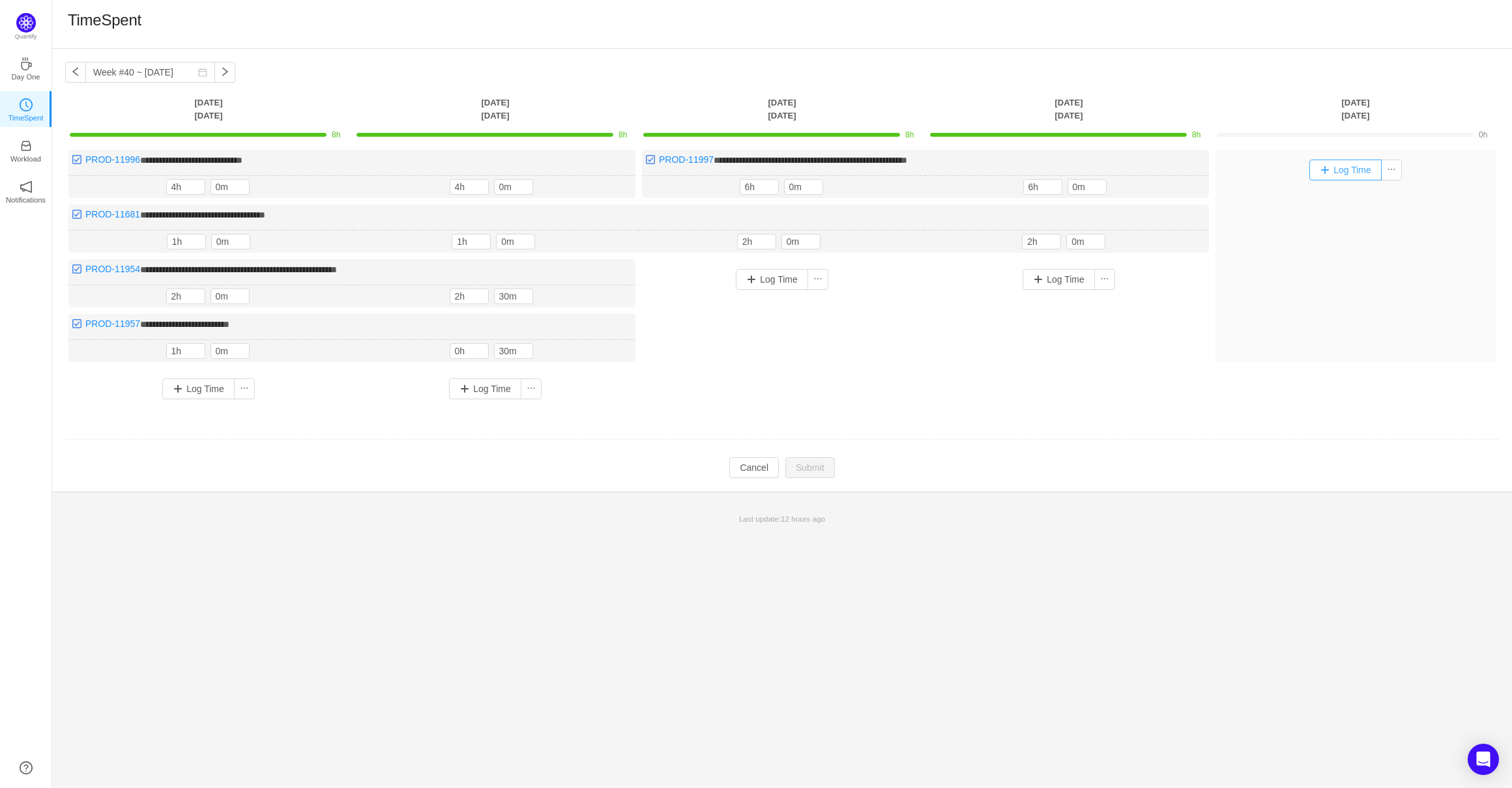
click at [1326, 172] on button "Log Time" at bounding box center [1345, 170] width 72 height 21
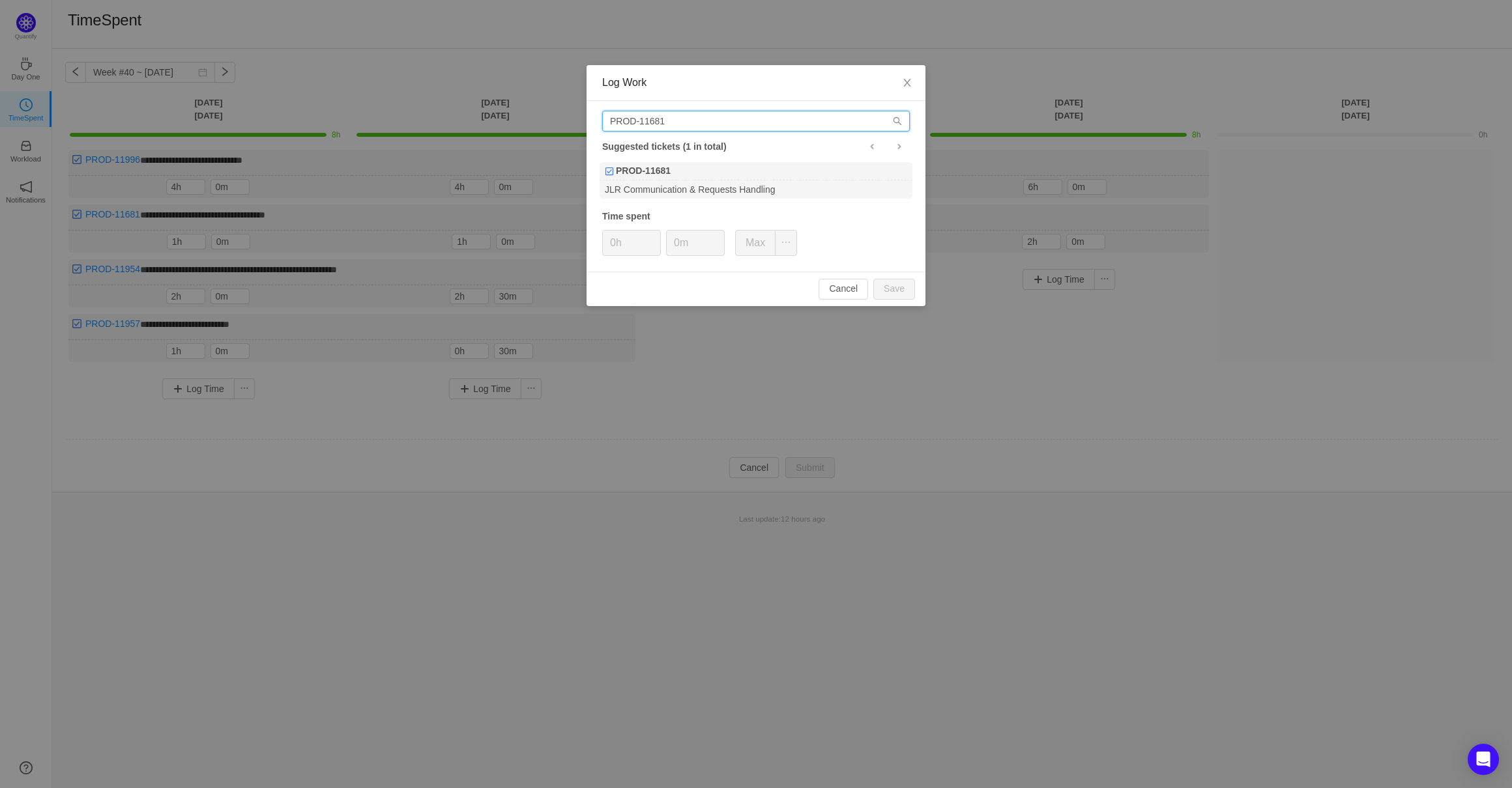
click at [746, 121] on input "PROD-11681" at bounding box center [755, 121] width 307 height 21
drag, startPoint x: 753, startPoint y: 122, endPoint x: 130, endPoint y: 168, distance: 624.7
click at [130, 168] on div "Log Work PROD-11681 Suggested tickets (1 in total) PROD-11681 JLR Communication…" at bounding box center [756, 394] width 1512 height 788
click at [701, 177] on div "PROD-11681" at bounding box center [756, 171] width 312 height 18
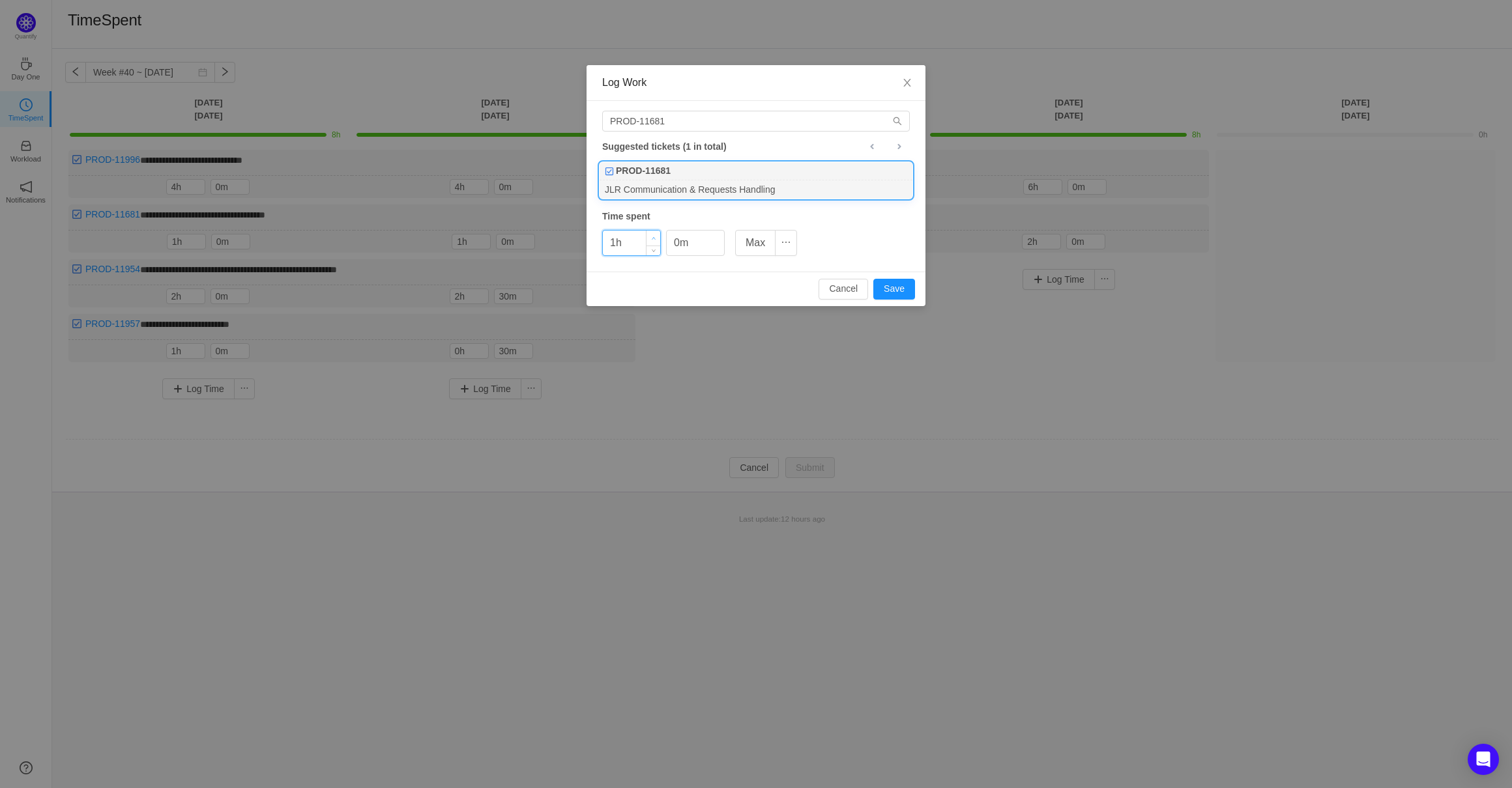
click at [653, 241] on icon "icon: up" at bounding box center [654, 239] width 4 height 4
click at [655, 256] on input "4h" at bounding box center [631, 243] width 57 height 25
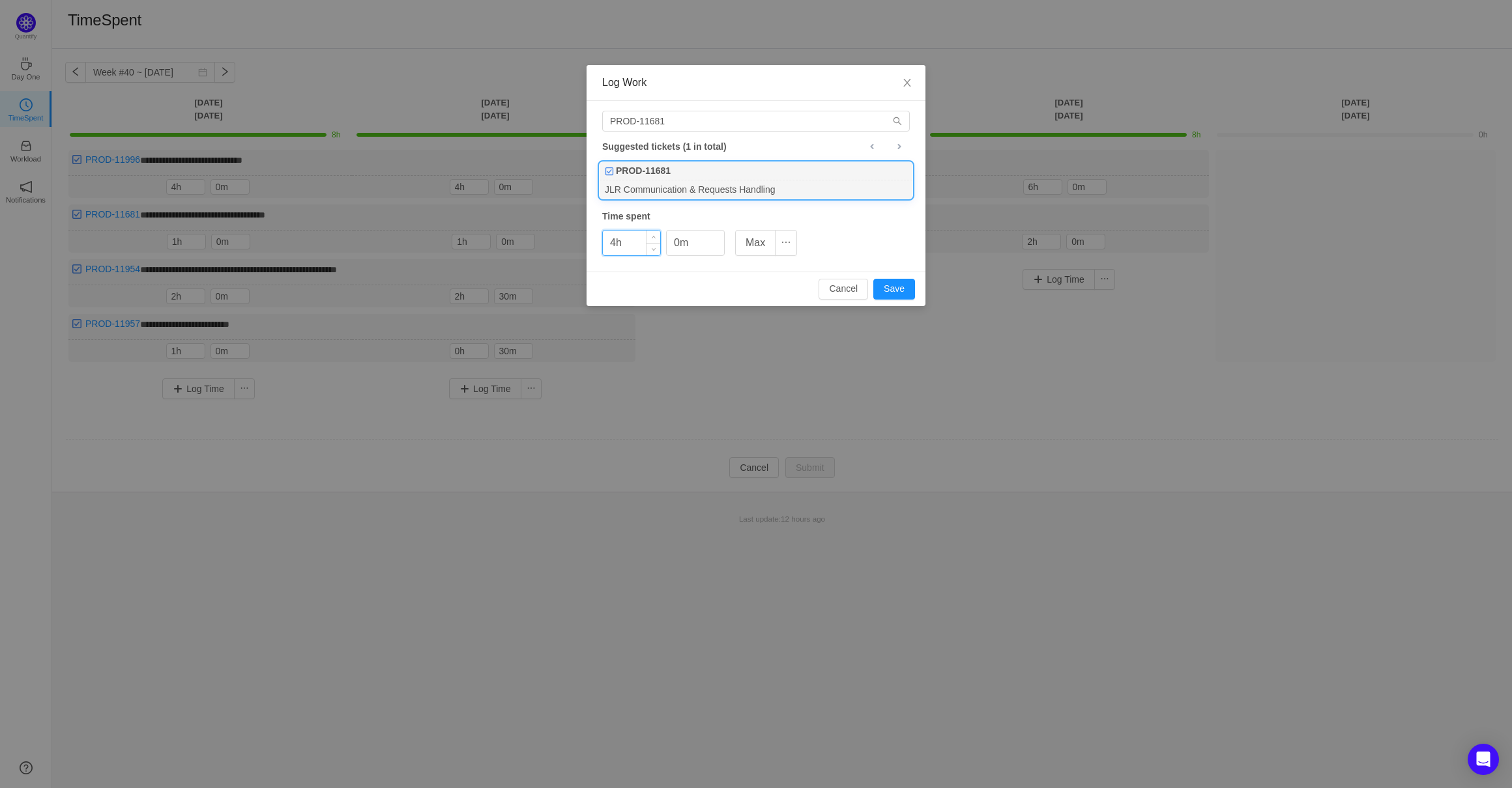
click at [655, 256] on input "4h" at bounding box center [631, 243] width 57 height 25
click at [655, 253] on span "Decrease Value" at bounding box center [653, 247] width 14 height 15
click at [657, 235] on span "Increase Value" at bounding box center [653, 238] width 14 height 15
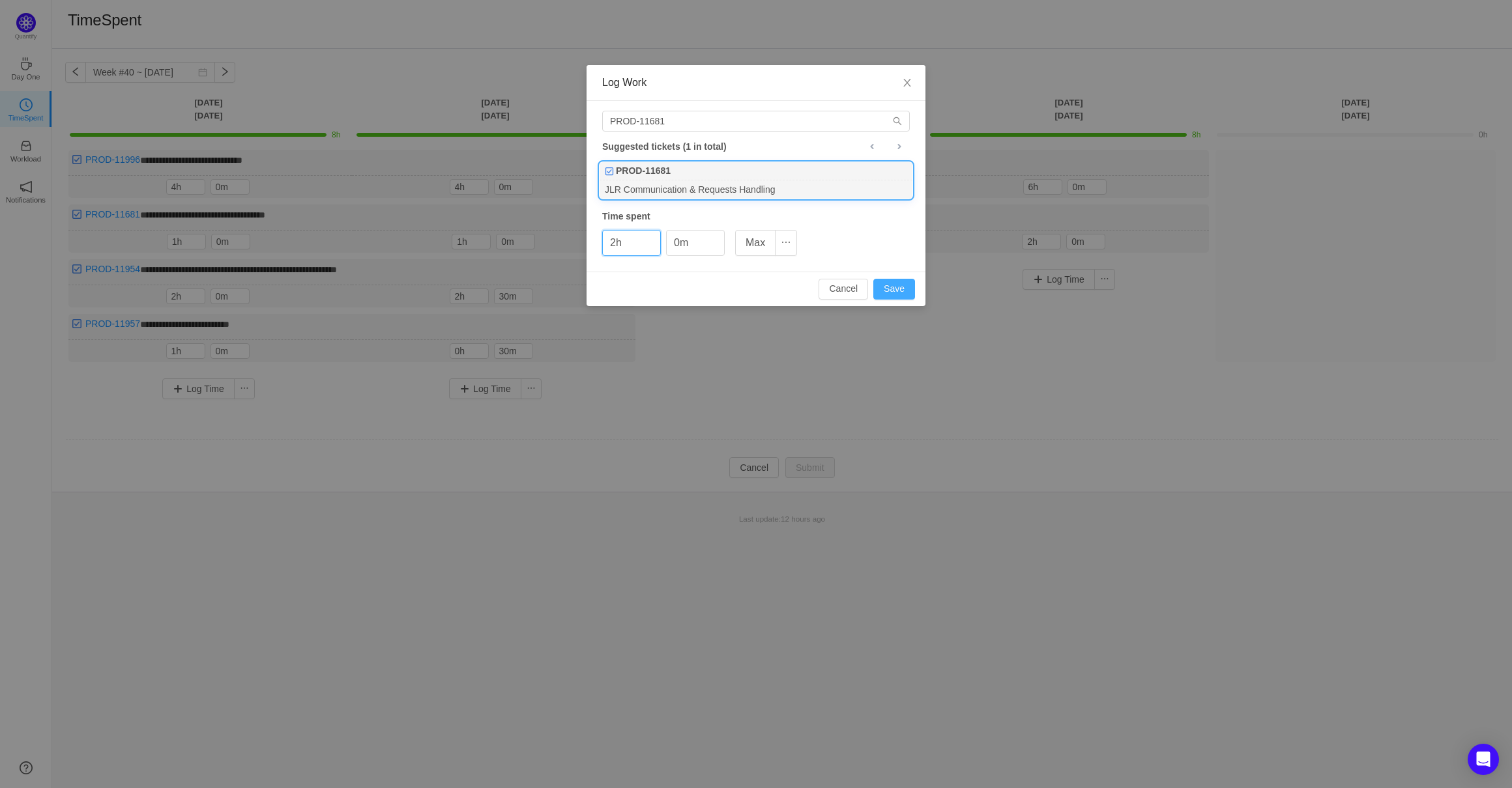
click at [909, 284] on button "Save" at bounding box center [894, 289] width 42 height 21
type input "0h"
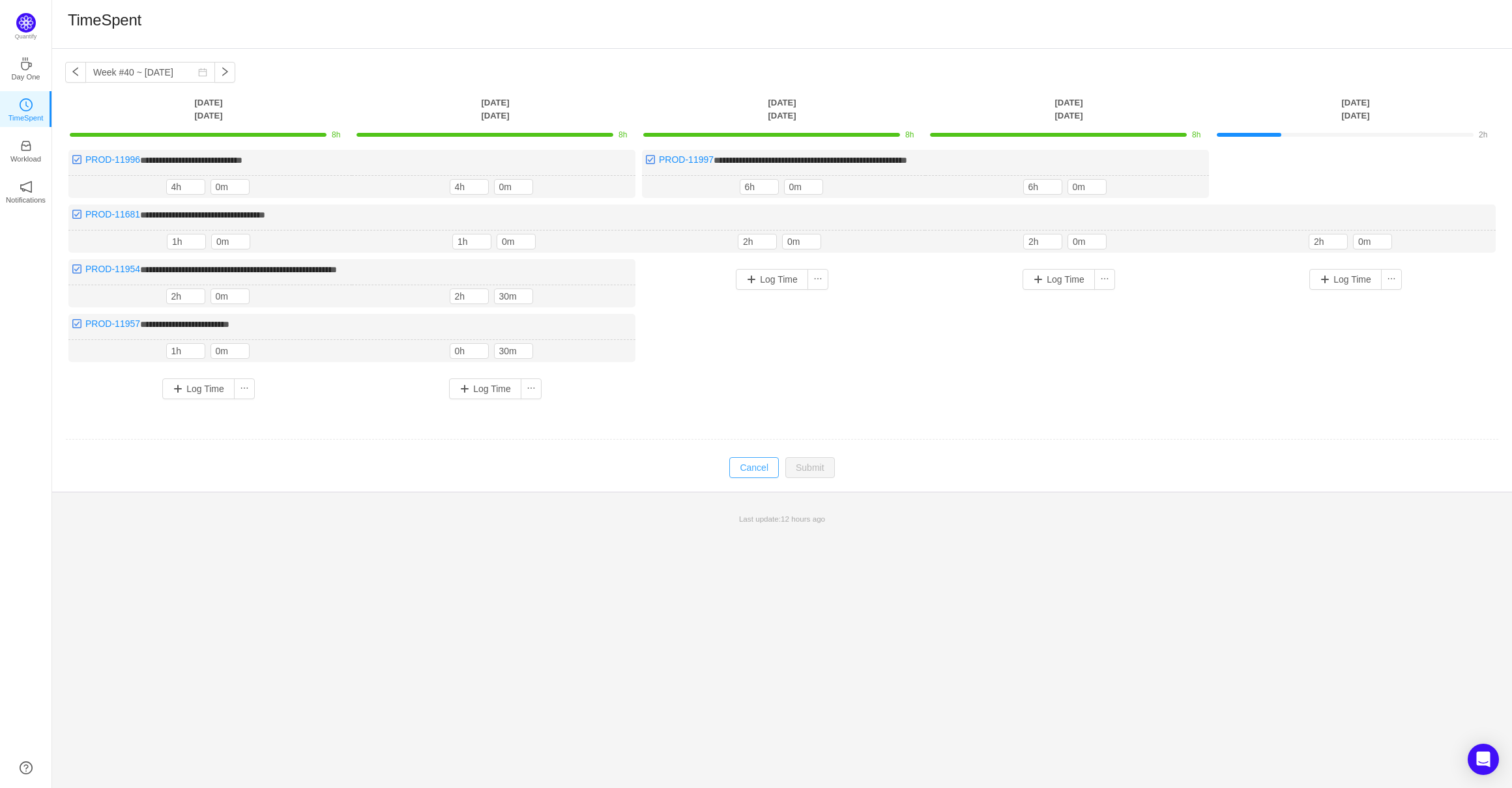
click at [746, 469] on button "Cancel" at bounding box center [754, 468] width 49 height 21
